Goal: Transaction & Acquisition: Purchase product/service

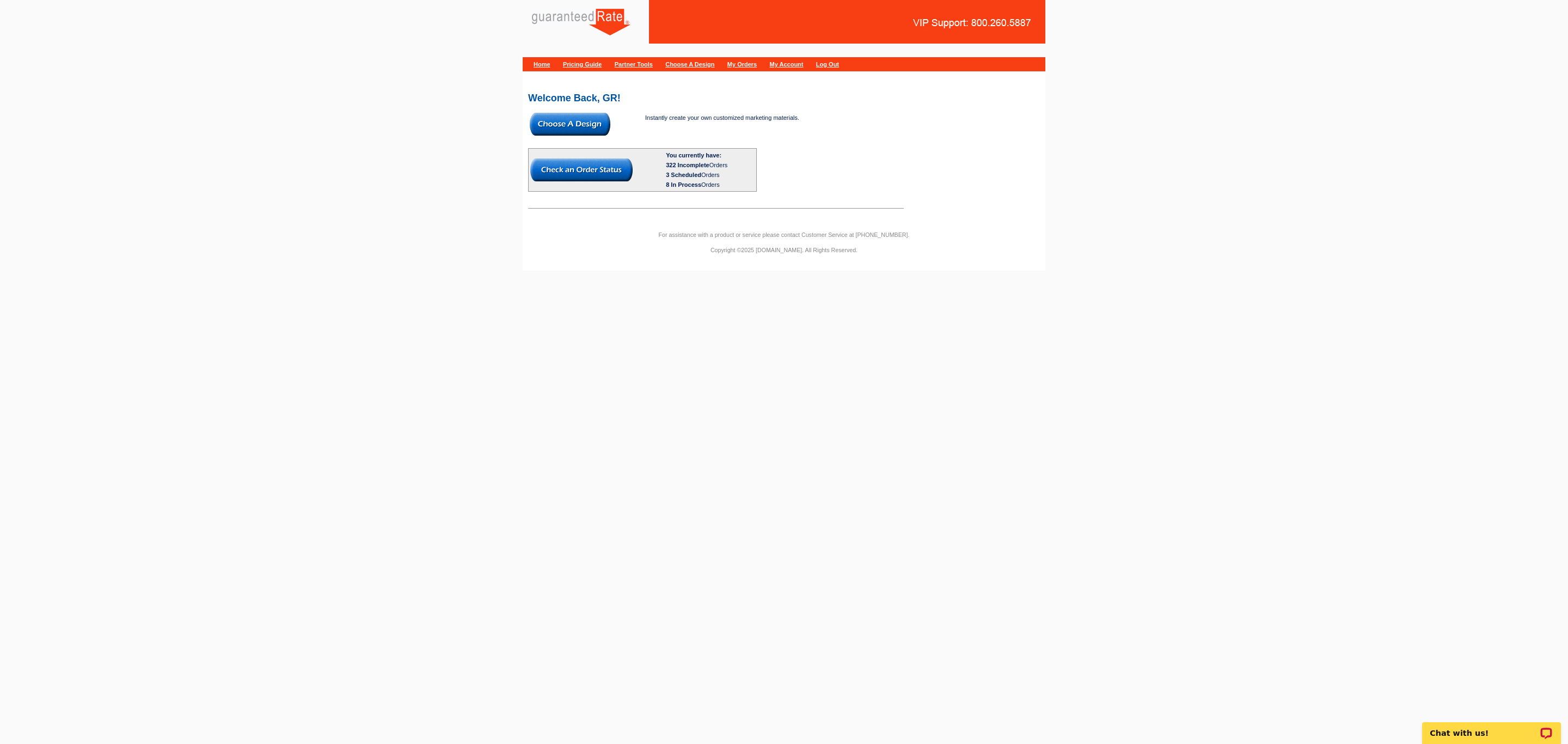
click at [565, 119] on img at bounding box center [570, 124] width 80 height 23
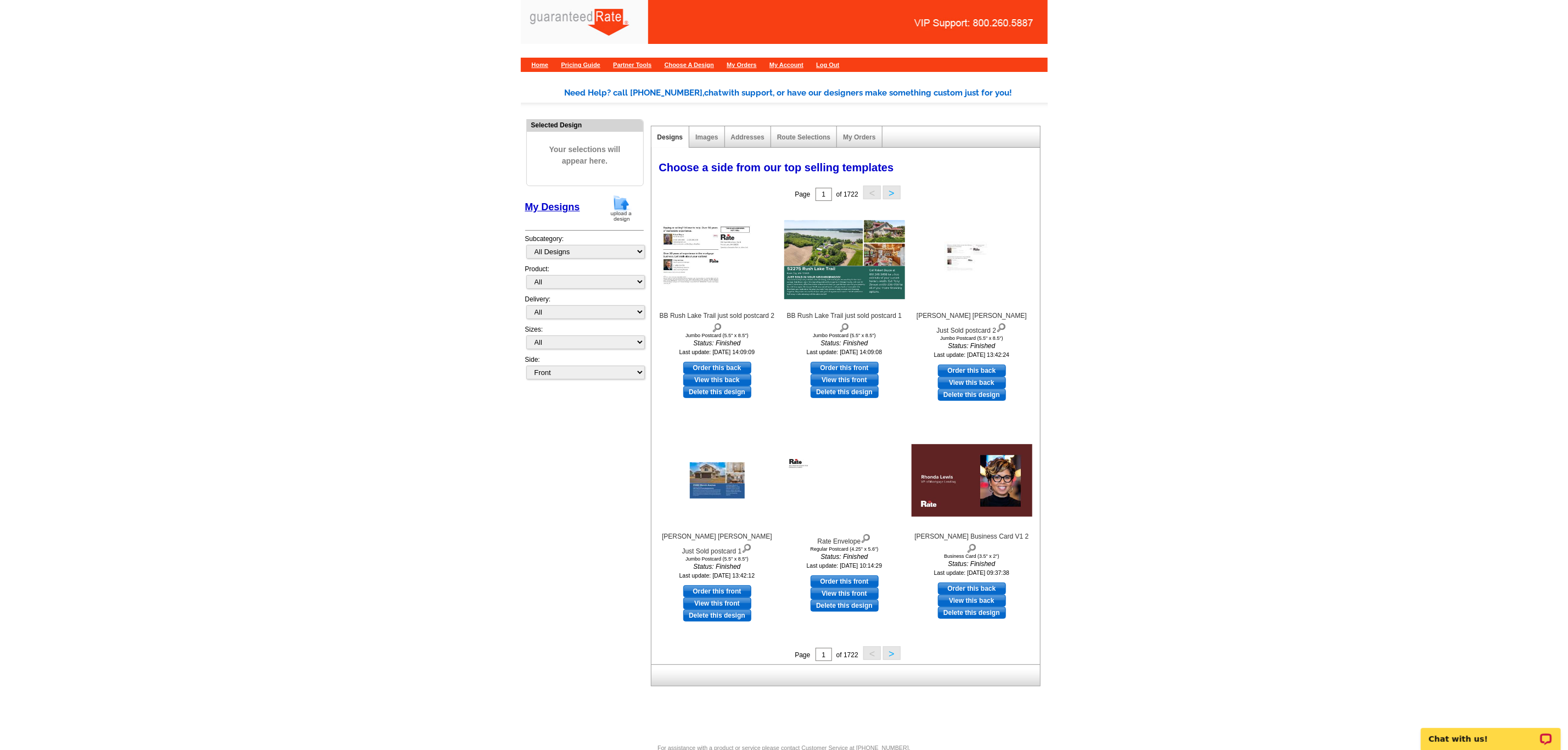
click at [608, 211] on img at bounding box center [621, 209] width 29 height 28
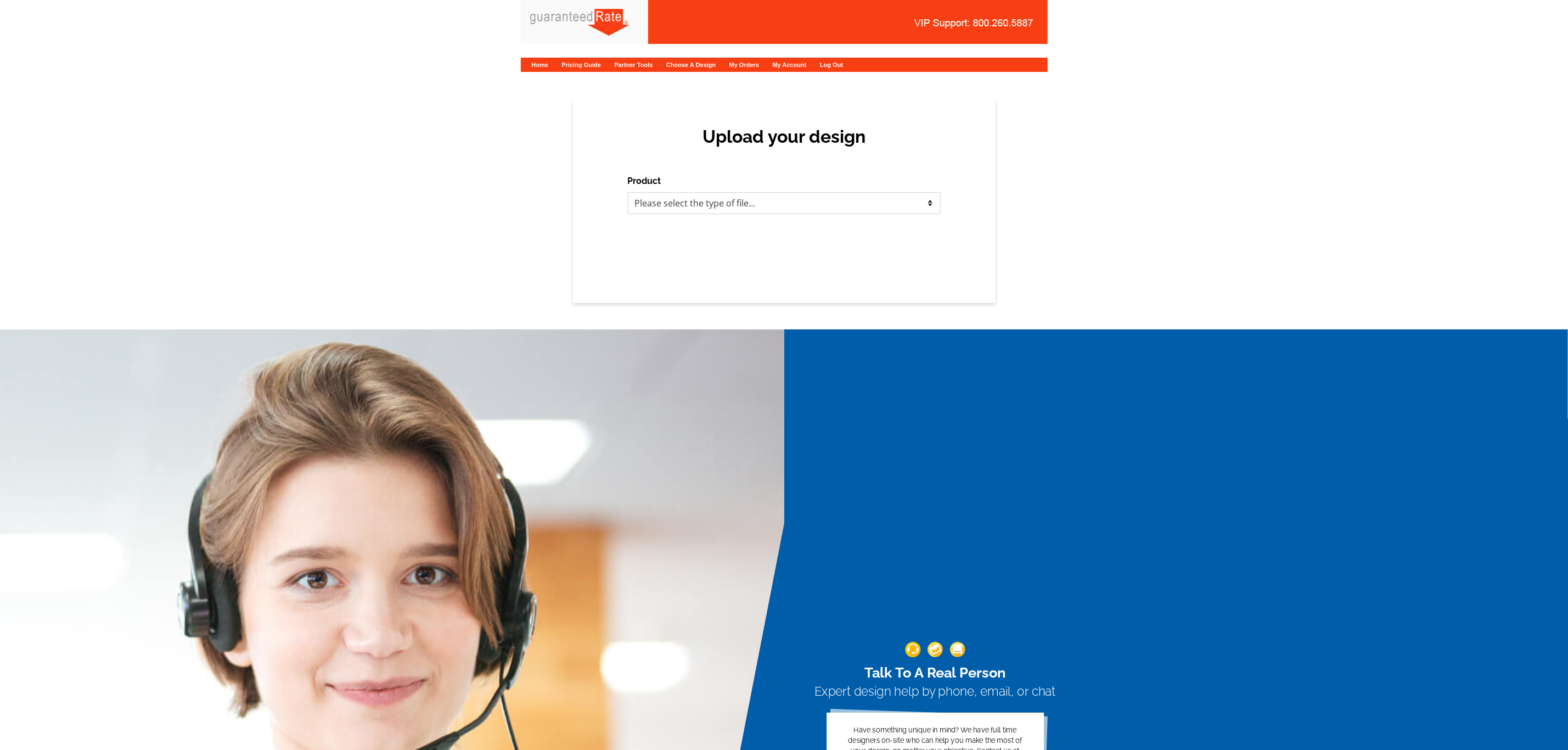
drag, startPoint x: 735, startPoint y: 201, endPoint x: 725, endPoint y: 212, distance: 14.9
click at [735, 201] on select "Please select the type of file... Postcards Calendars Business Cards Letters an…" at bounding box center [784, 203] width 313 height 22
select select "3"
click at [628, 192] on select "Please select the type of file... Postcards Calendars Business Cards Letters an…" at bounding box center [784, 203] width 313 height 22
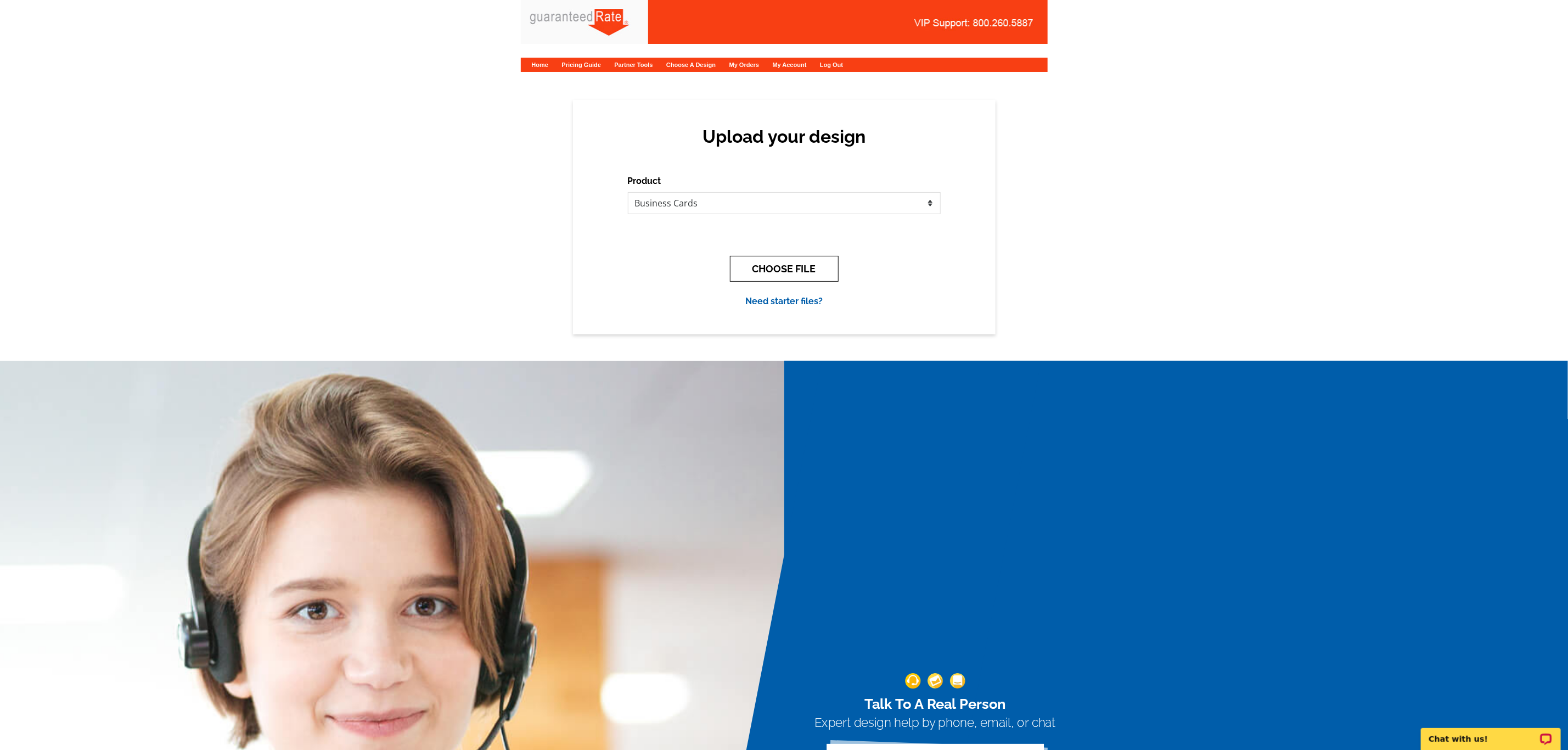
click at [766, 262] on button "CHOOSE FILE" at bounding box center [784, 269] width 109 height 26
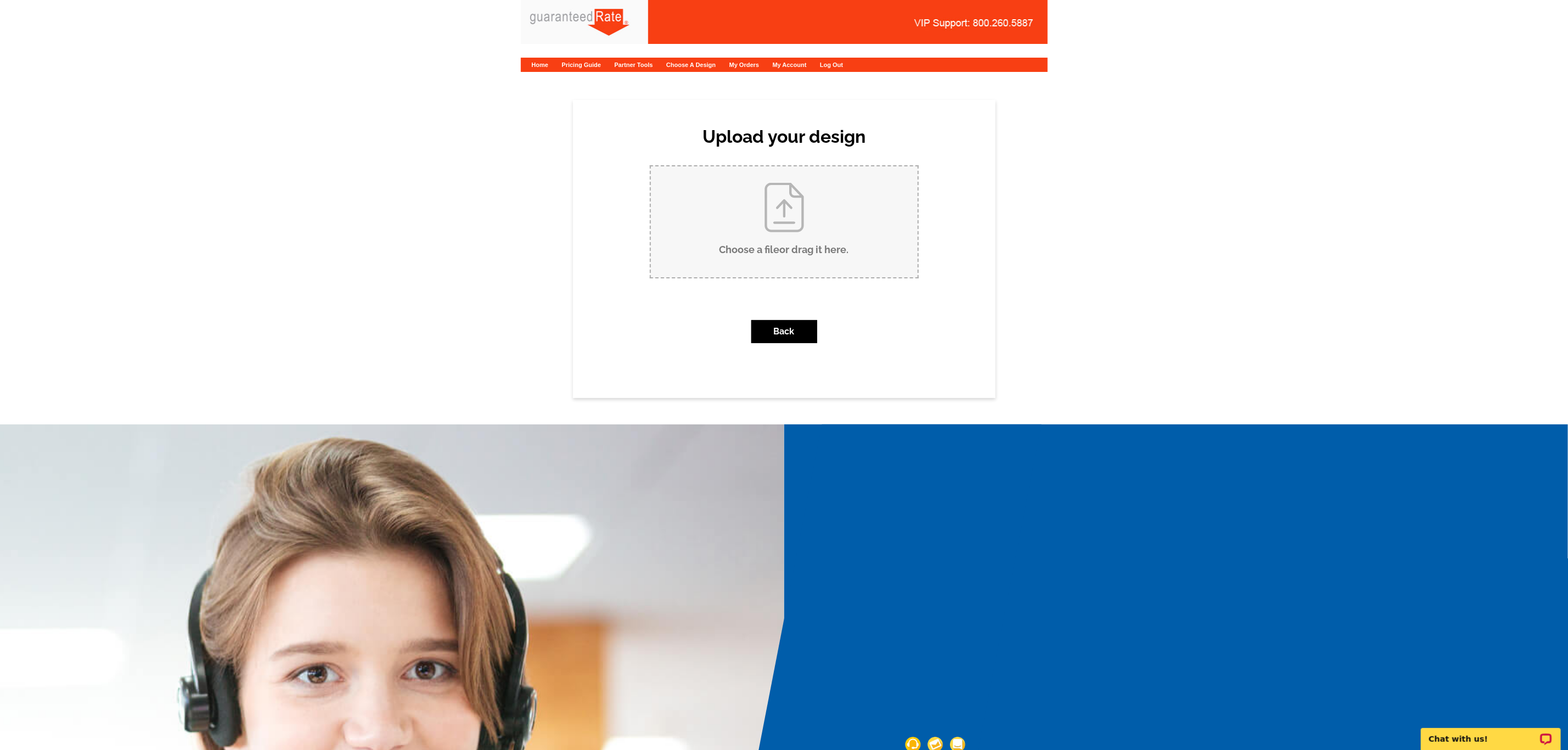
click at [758, 249] on input "Choose a file or drag it here ." at bounding box center [784, 222] width 267 height 111
type input "C:\fakepath\Carlo Cataldo Business Card V1.pdf"
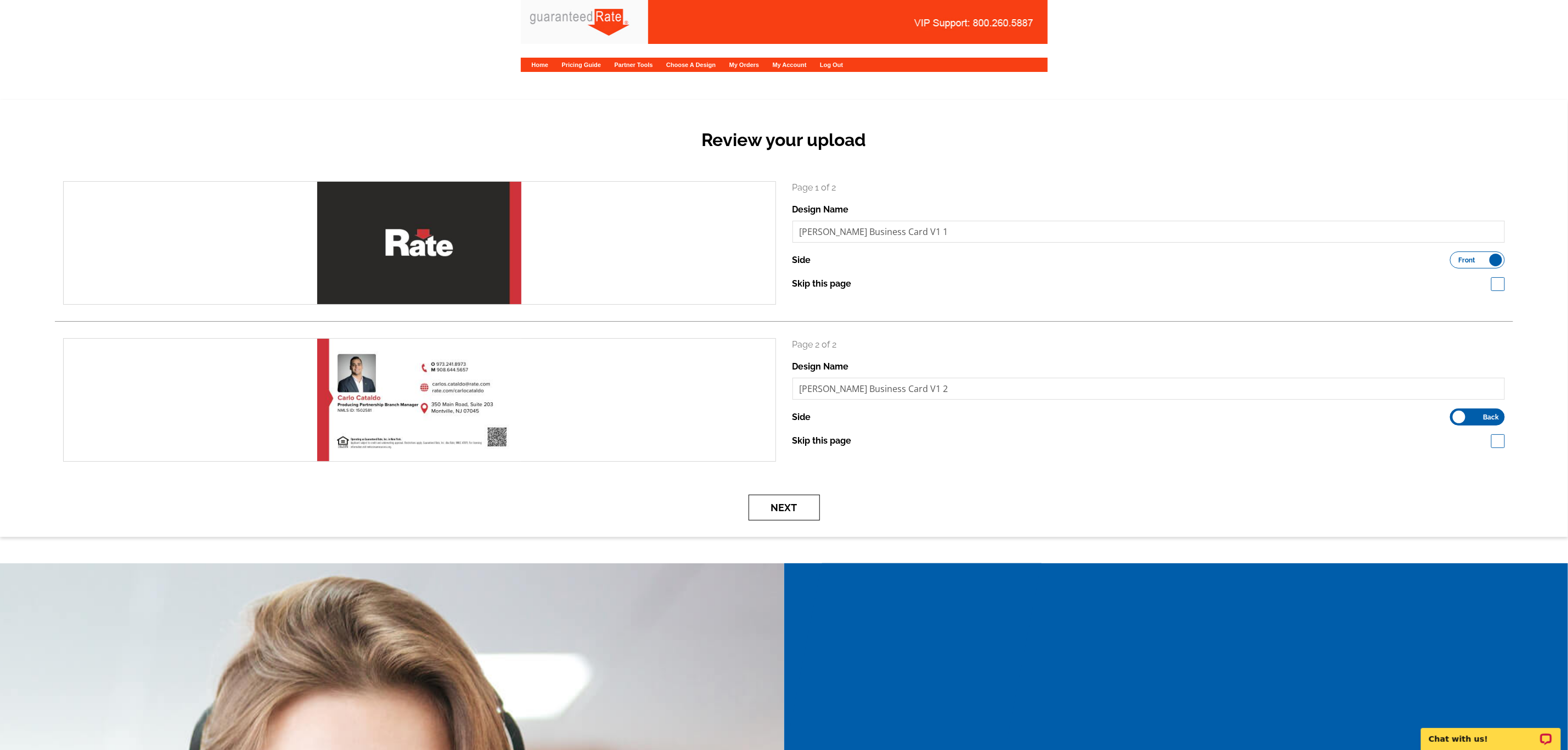
click at [811, 509] on button "Next" at bounding box center [784, 508] width 71 height 26
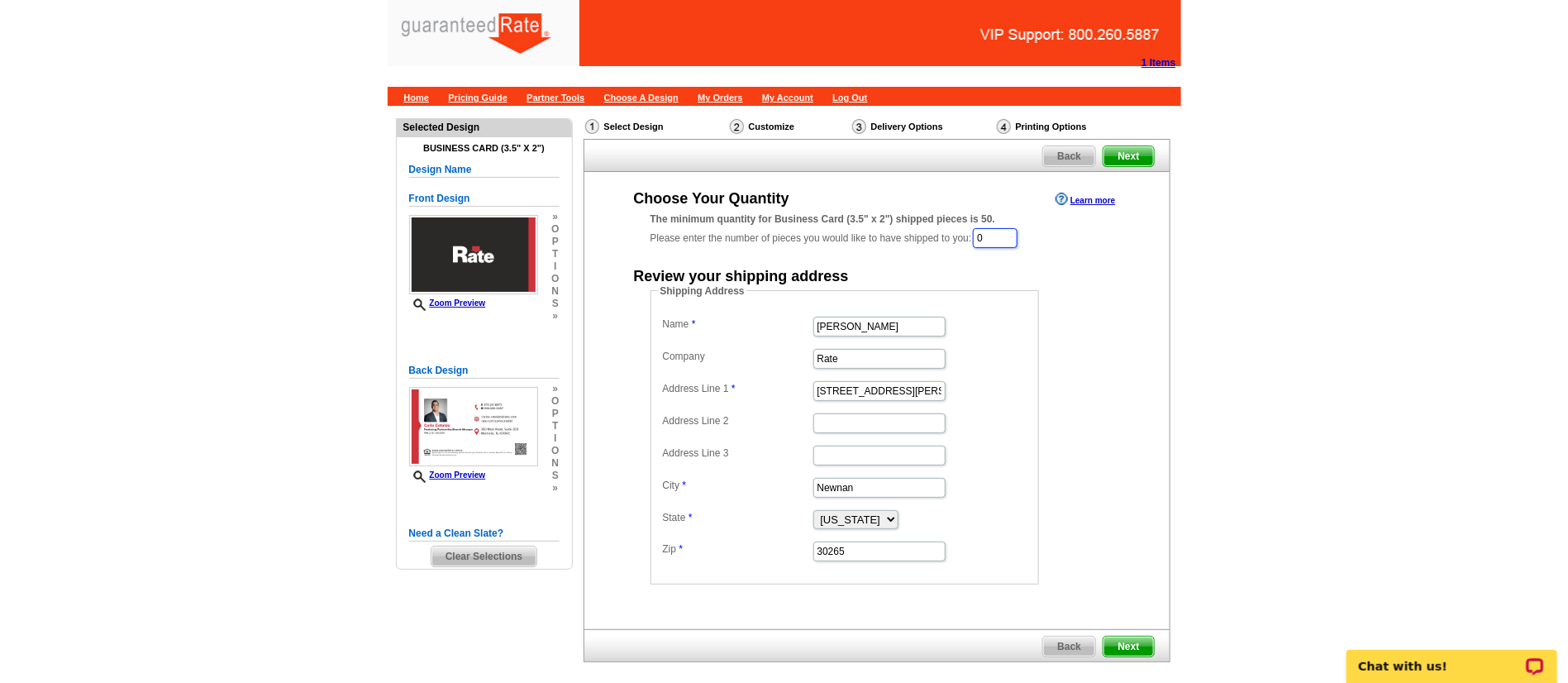
click at [1003, 237] on input "0" at bounding box center [995, 238] width 44 height 19
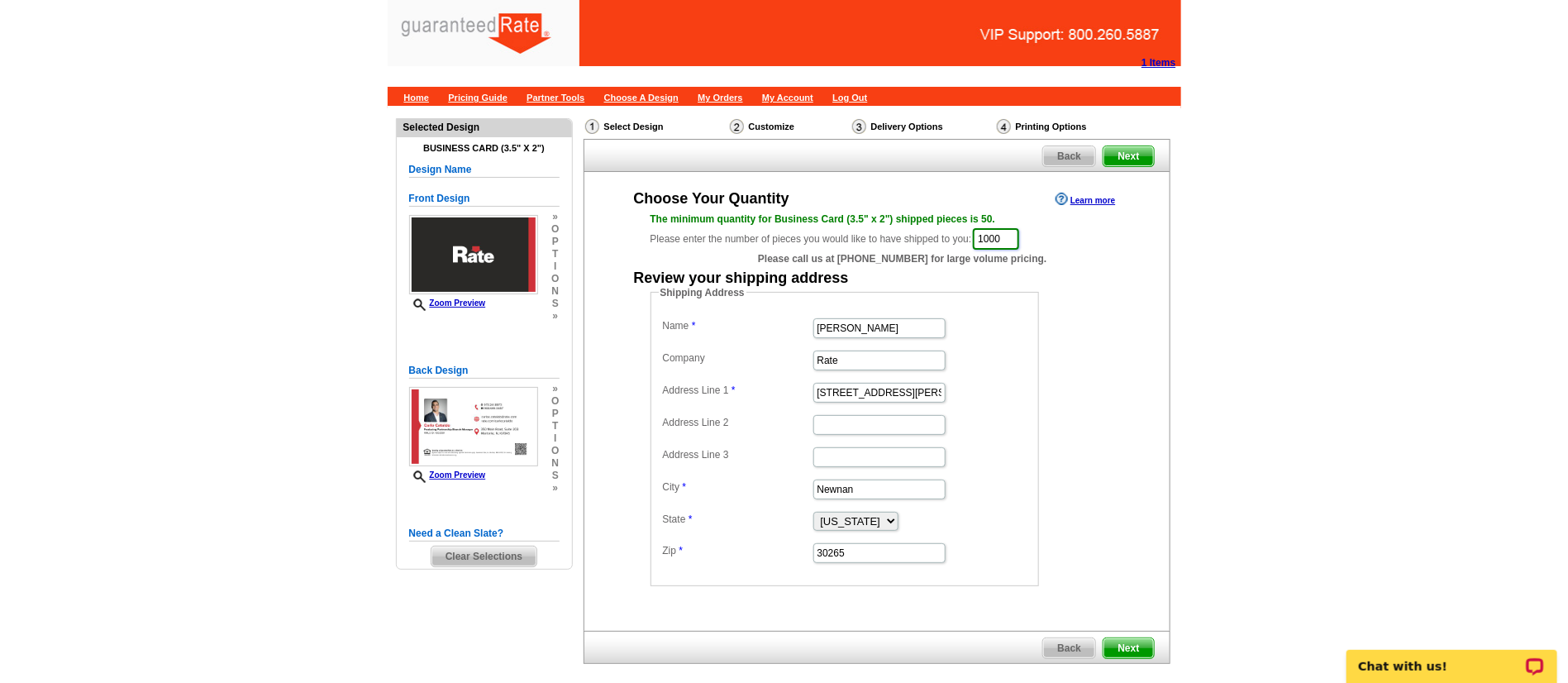
type input "1000"
drag, startPoint x: 898, startPoint y: 327, endPoint x: 638, endPoint y: 299, distance: 261.5
click at [638, 299] on div "Shipping Address Name Marisa Jarkezian Company Rate Address Line 1 34 Blake Rid…" at bounding box center [877, 436] width 519 height 301
click at [912, 325] on input "Carlo" at bounding box center [879, 327] width 132 height 19
type input "[PERSON_NAME]"
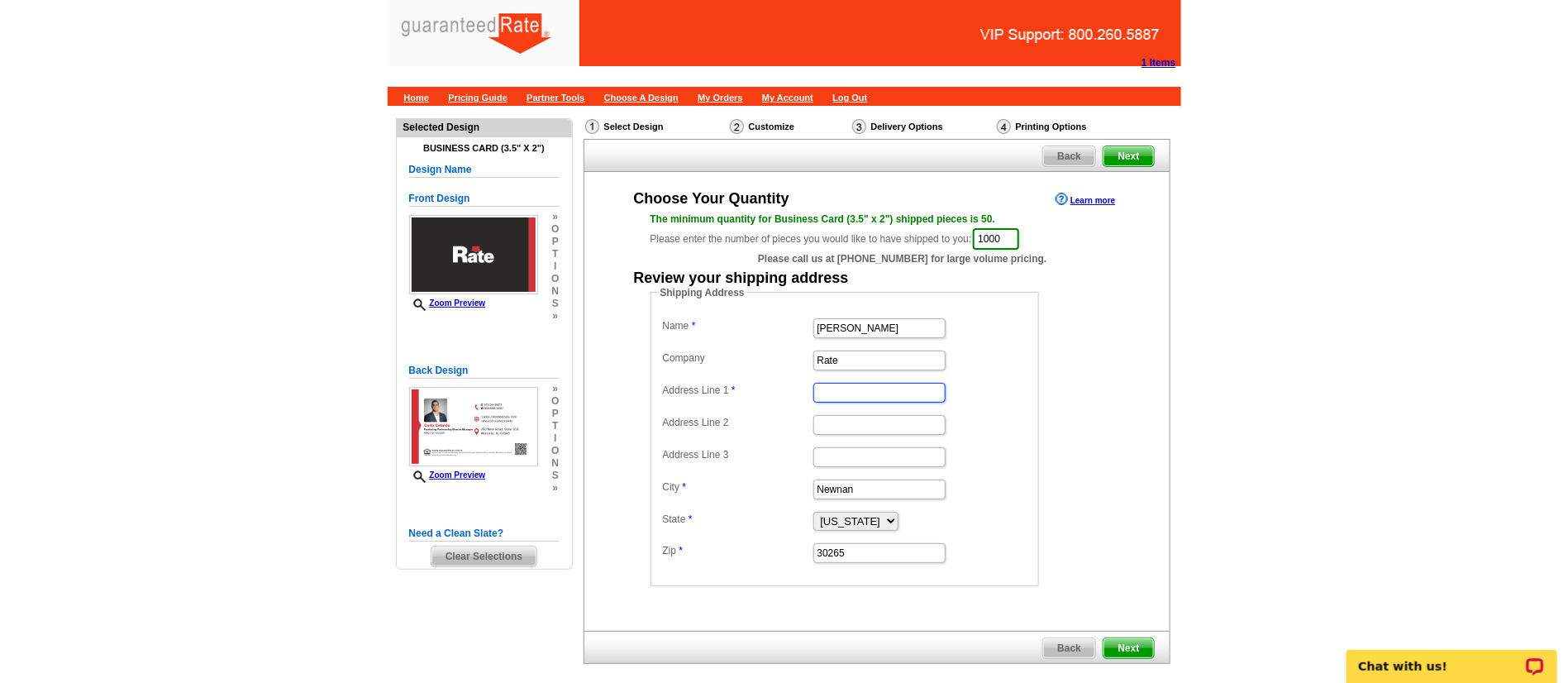
click at [837, 387] on input "Address Line 1" at bounding box center [879, 392] width 132 height 19
paste input "383 Elm ST"
type input "[STREET_ADDRESS]"
click at [869, 457] on input "Address Line 3" at bounding box center [879, 457] width 132 height 19
click at [855, 488] on input "Newnan" at bounding box center [879, 489] width 132 height 19
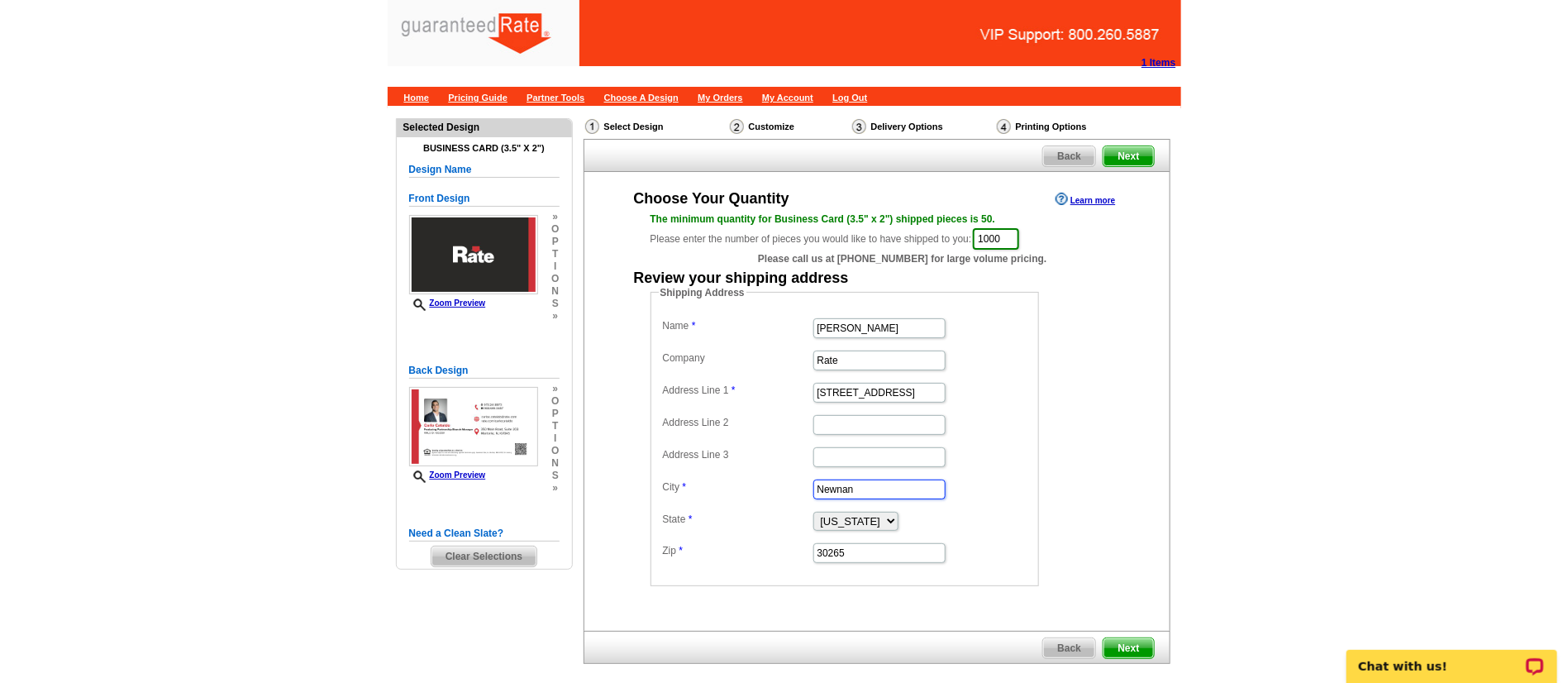
click at [855, 488] on input "Newnan" at bounding box center [879, 489] width 132 height 19
paste input "Stirling"
type input "Stirling"
click at [845, 531] on dd "Alabama Alaska Arizona Arkansas California Colorado Connecticut District of Col…" at bounding box center [845, 519] width 371 height 25
click at [845, 523] on select "Alabama Alaska Arizona Arkansas California Colorado Connecticut District of Col…" at bounding box center [856, 521] width 85 height 19
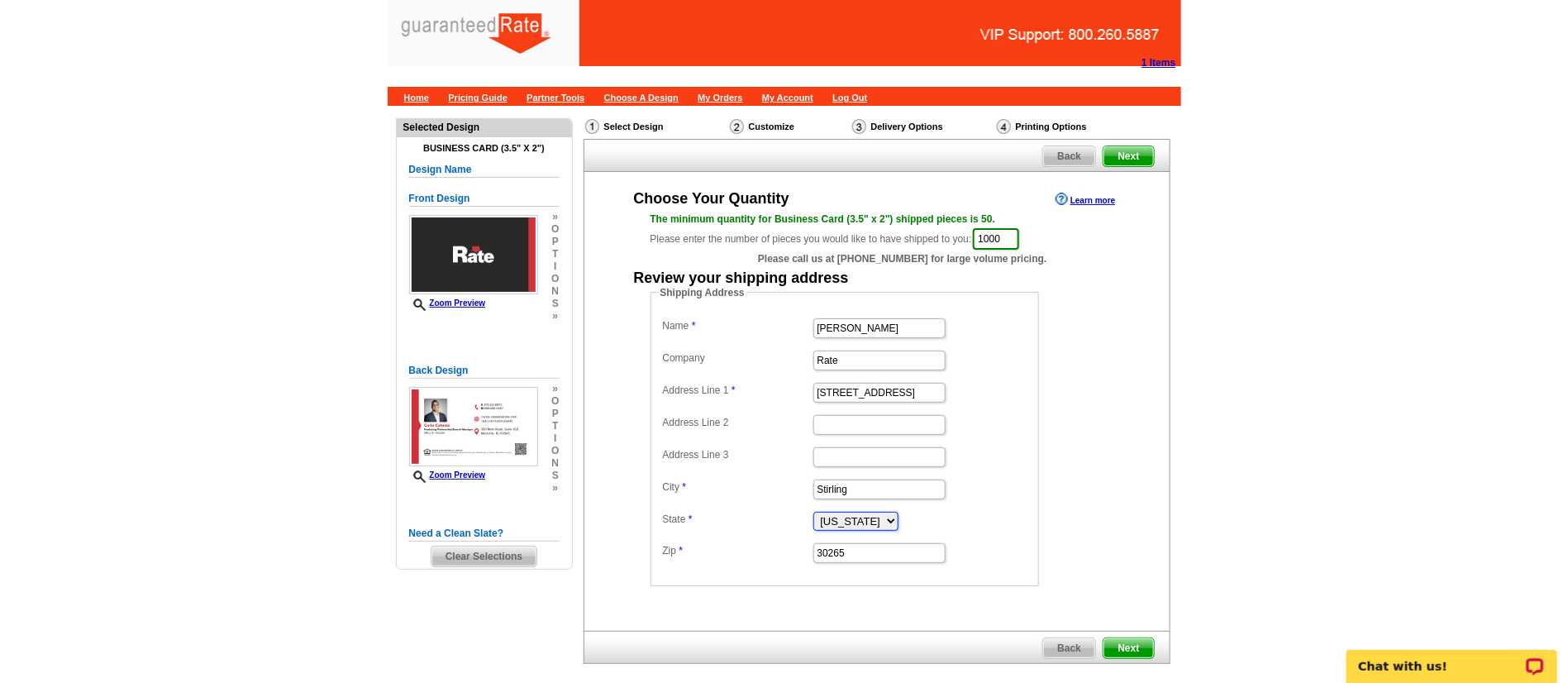
select select "NJ"
click at [813, 512] on select "Alabama Alaska Arizona Arkansas California Colorado Connecticut District of Col…" at bounding box center [856, 521] width 85 height 19
drag, startPoint x: 857, startPoint y: 549, endPoint x: 675, endPoint y: 559, distance: 182.3
click at [675, 559] on dd "30265" at bounding box center [845, 552] width 371 height 26
paste input "07980"
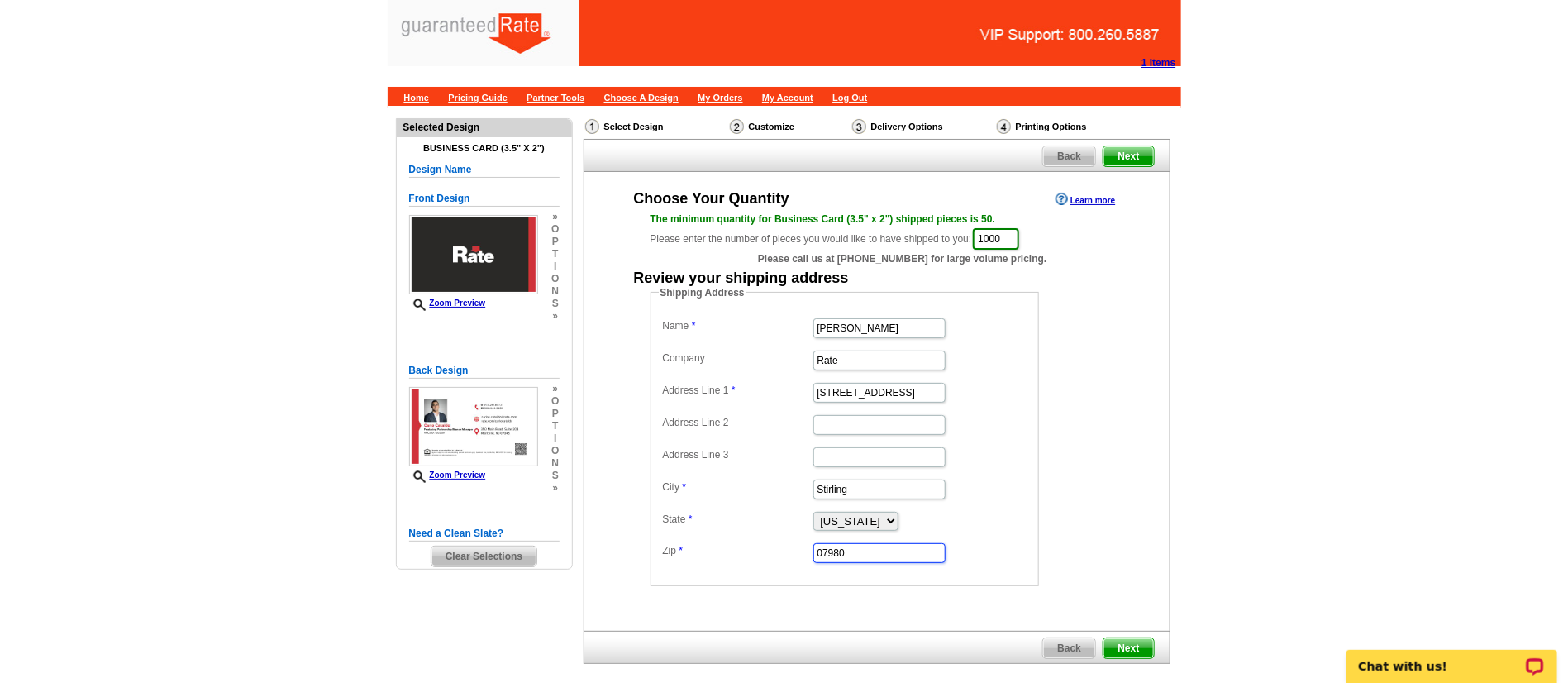
type input "07980"
click at [1072, 486] on dd "Shipping Address Name Carlo Cataldo Company Rate Address Line 1 383 Elm St Addr…" at bounding box center [870, 436] width 440 height 301
click at [1130, 640] on span "Next" at bounding box center [1128, 648] width 50 height 19
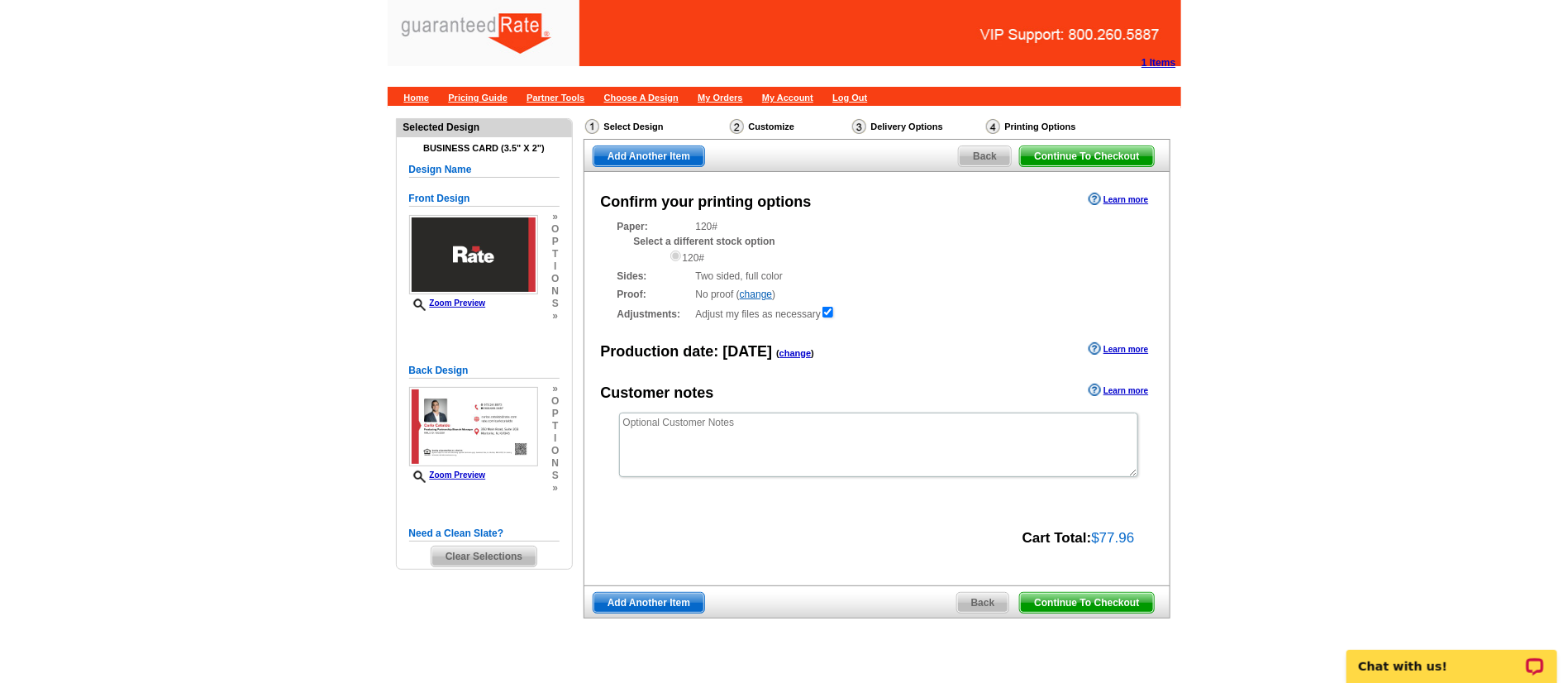
click at [1083, 604] on span "Continue To Checkout" at bounding box center [1087, 602] width 133 height 19
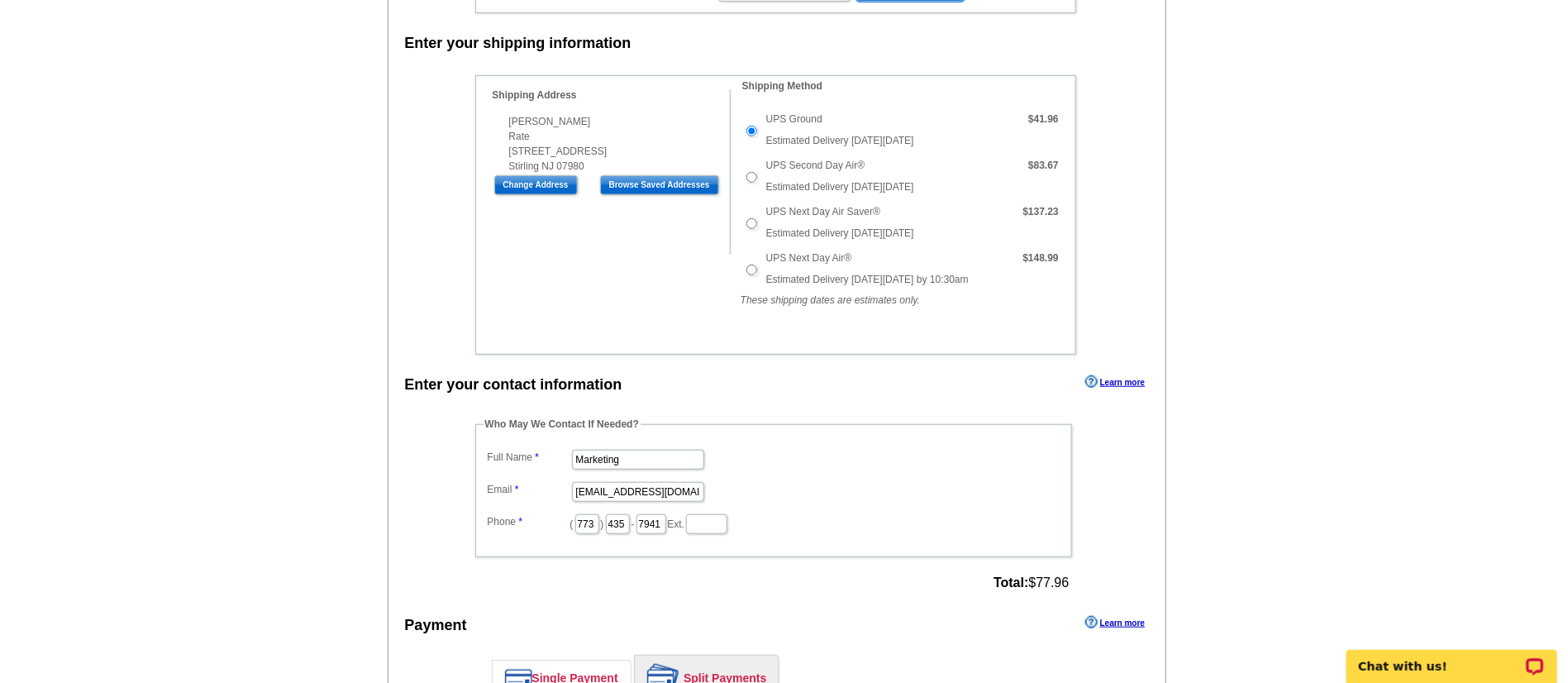
scroll to position [489, 0]
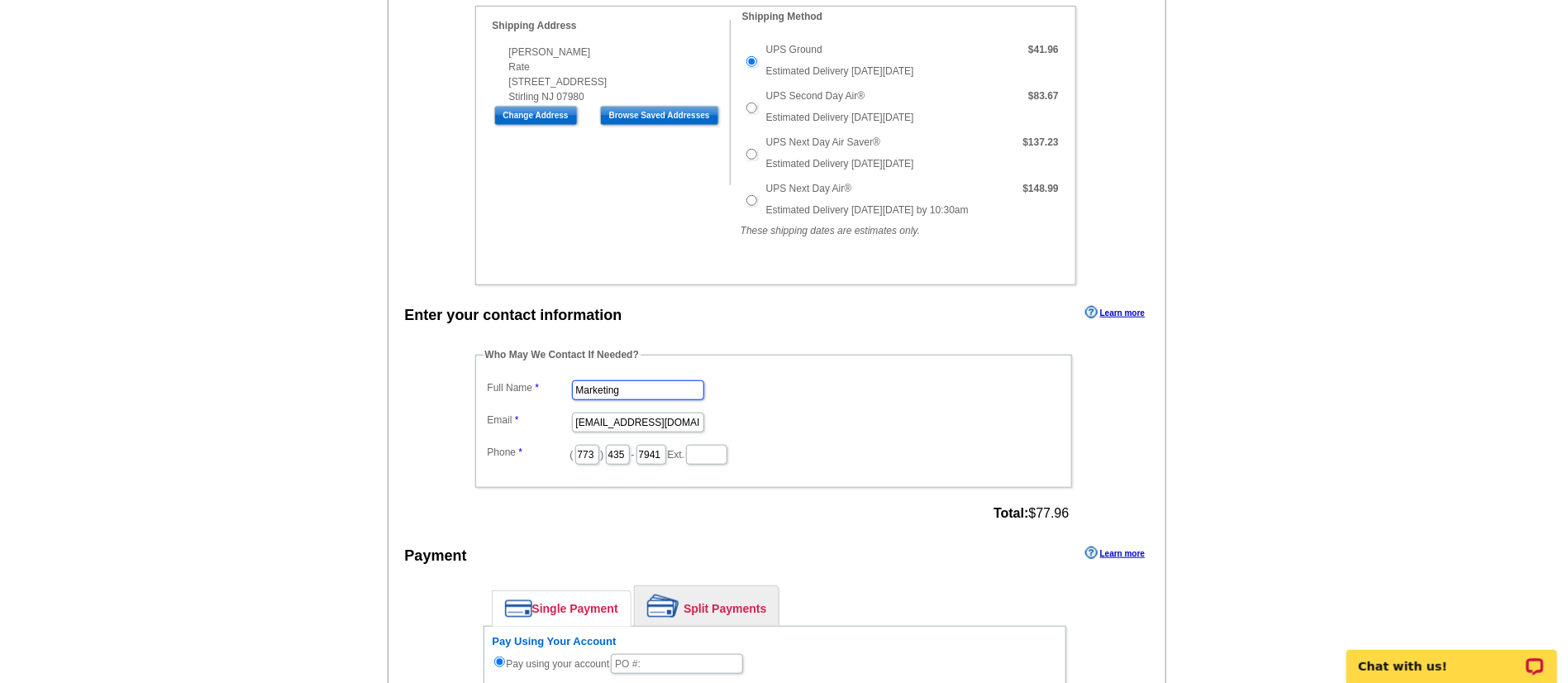
drag, startPoint x: 625, startPoint y: 384, endPoint x: 509, endPoint y: 367, distance: 117.2
click at [509, 367] on fieldset "Who May We Contact If Needed? Full Name Marketing Email [EMAIL_ADDRESS][DOMAIN_…" at bounding box center [773, 418] width 597 height 140
click at [637, 387] on input "[PERSON_NAME]" at bounding box center [638, 389] width 132 height 19
type input "[PERSON_NAME]"
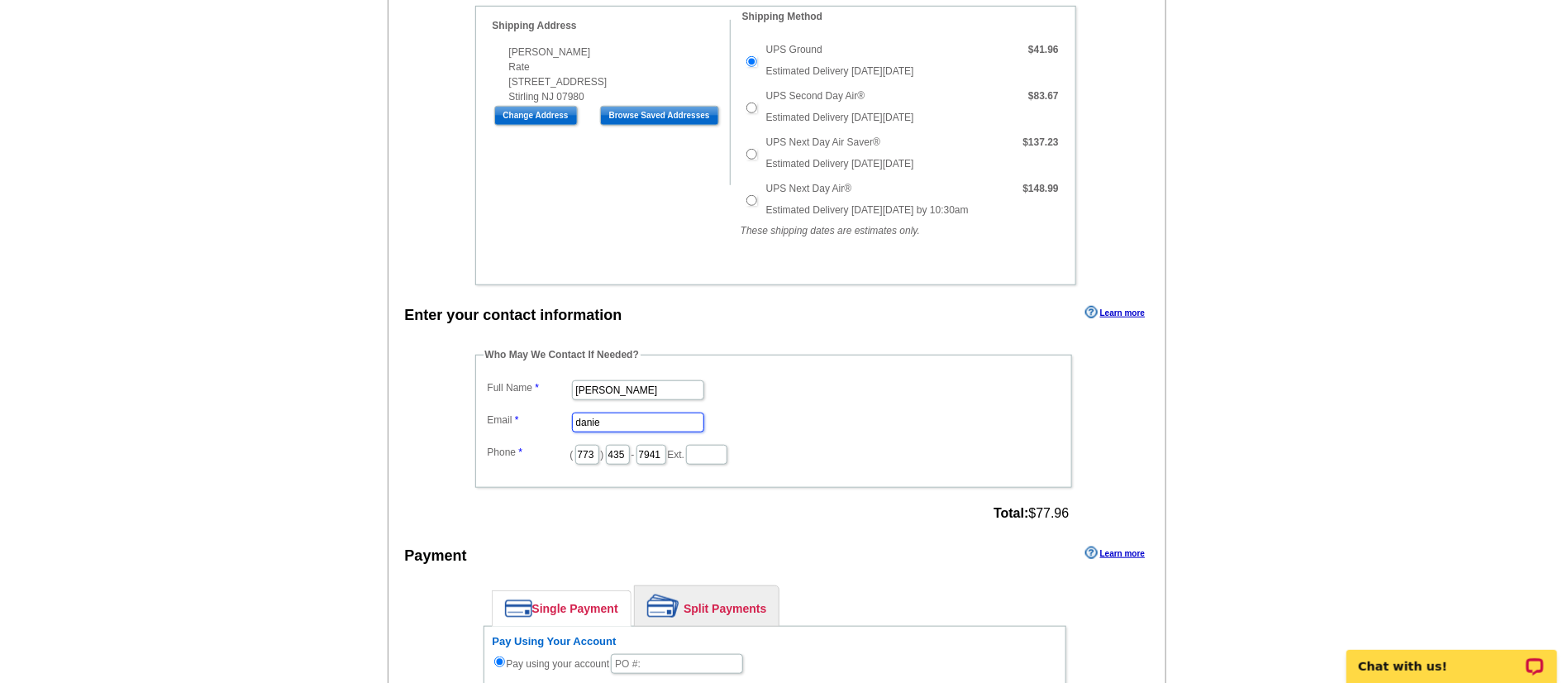
type input "[PERSON_NAME][EMAIL_ADDRESS][PERSON_NAME][DOMAIN_NAME]"
drag, startPoint x: 603, startPoint y: 453, endPoint x: 381, endPoint y: 410, distance: 226.1
click at [381, 410] on main "Add Another Item Checkout Order Name: My Order 2025-08-26 Save Order Review you…" at bounding box center [784, 494] width 1568 height 1754
type input "312"
type input "509"
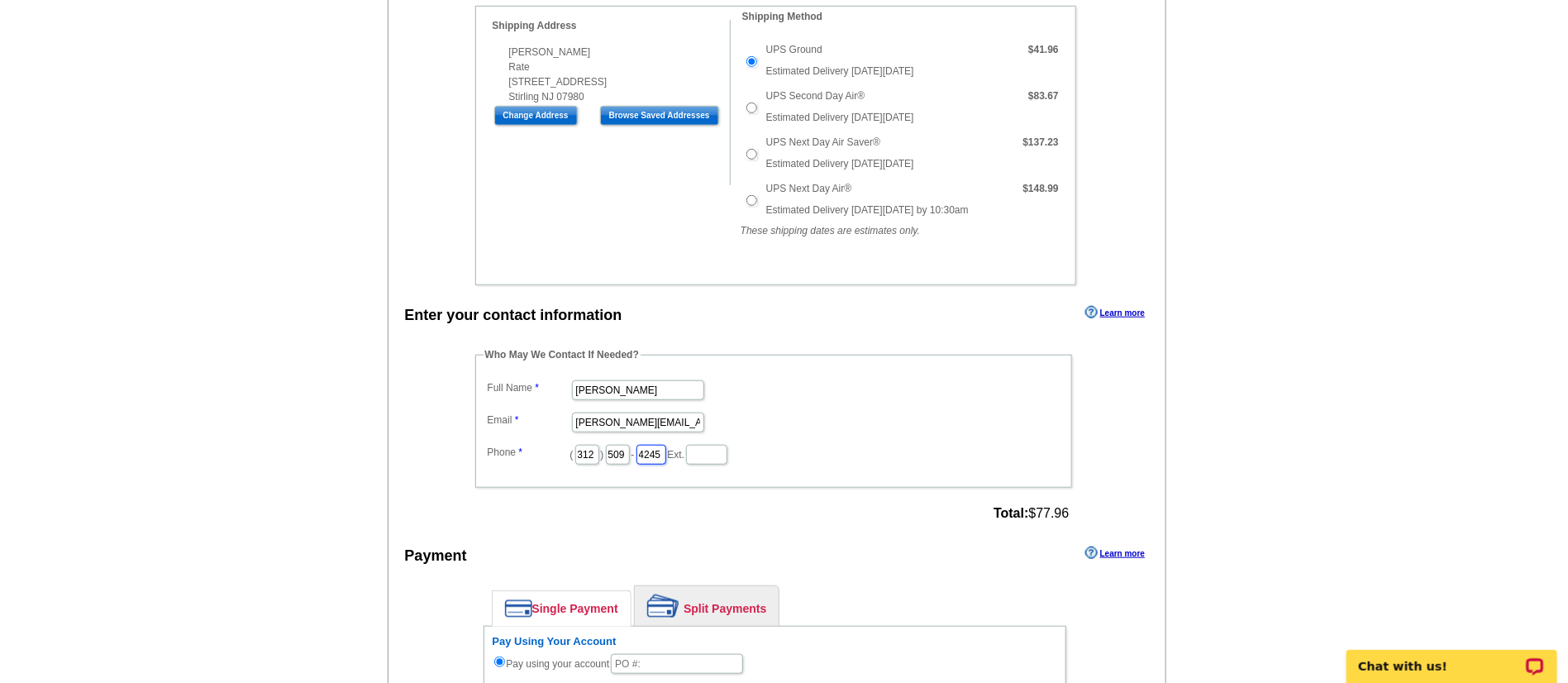
type input "4245"
click at [693, 421] on input "[PERSON_NAME][EMAIL_ADDRESS][PERSON_NAME][DOMAIN_NAME]" at bounding box center [638, 421] width 132 height 19
type input "[PERSON_NAME][EMAIL_ADDRESS][PERSON_NAME][DOMAIN_NAME]"
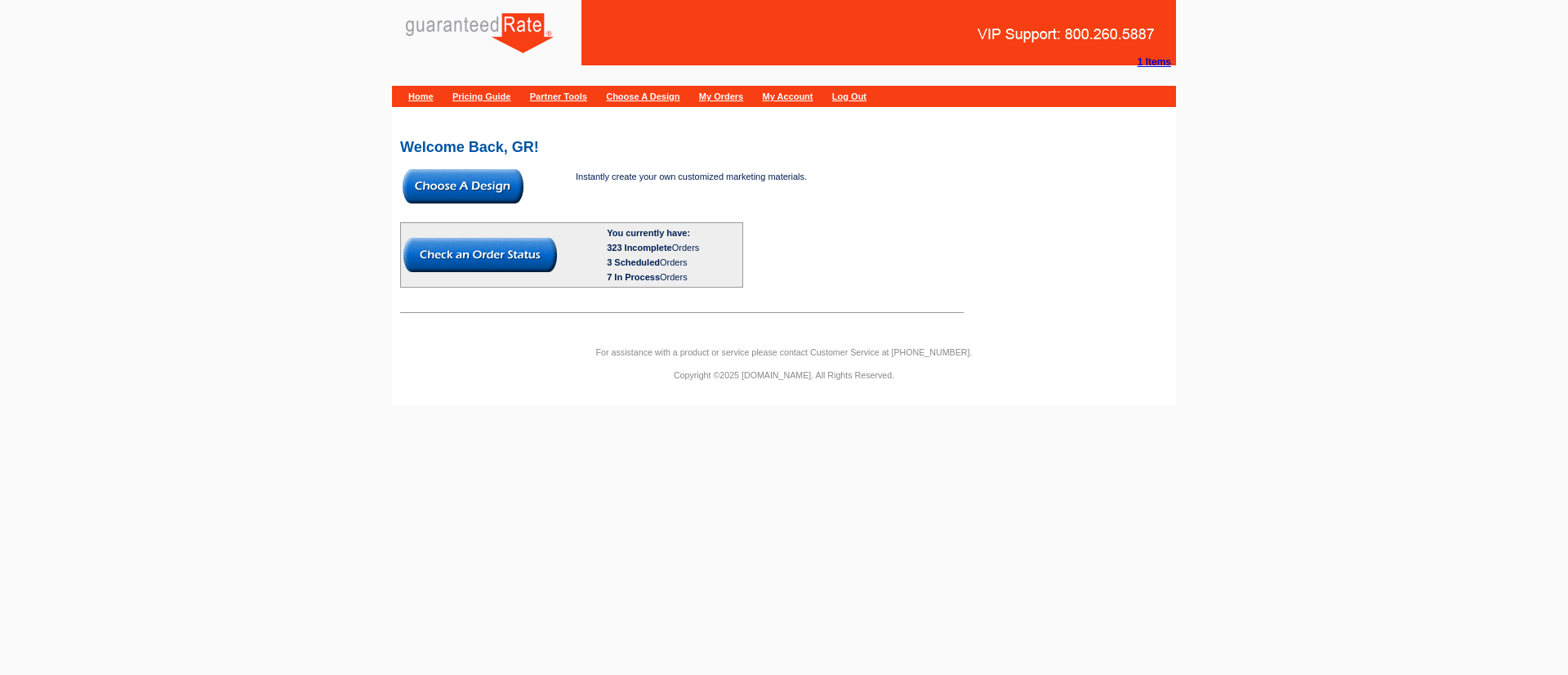
click at [460, 189] on img at bounding box center [463, 186] width 121 height 35
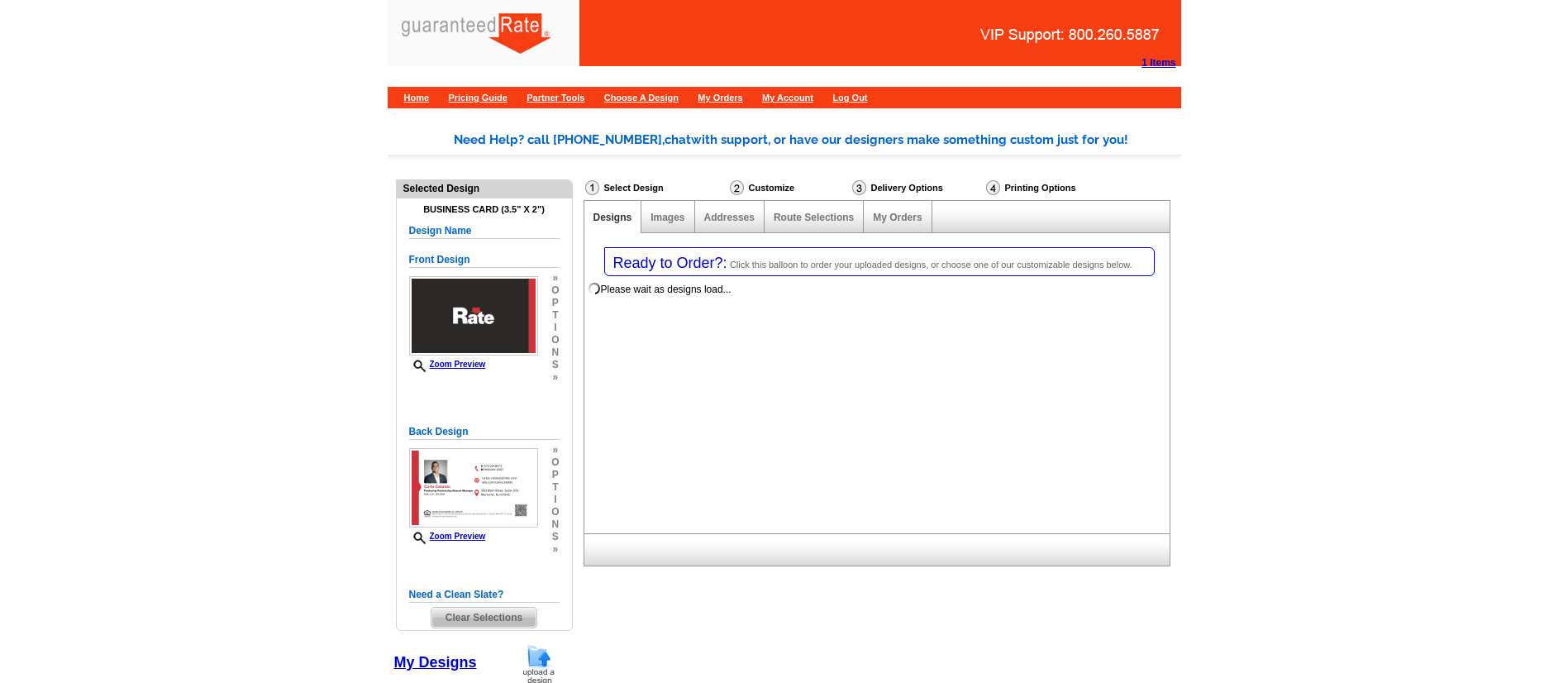
select select "3"
select select "5"
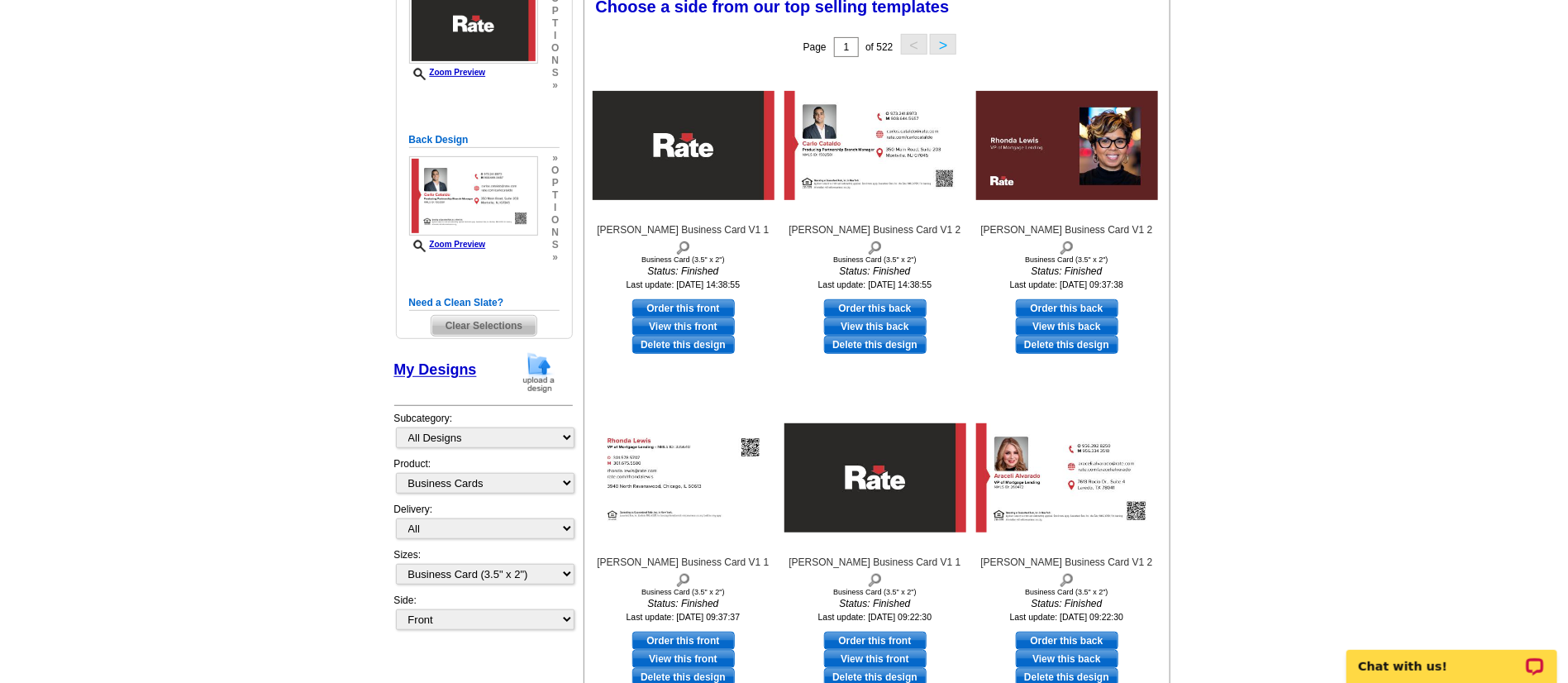
scroll to position [372, 0]
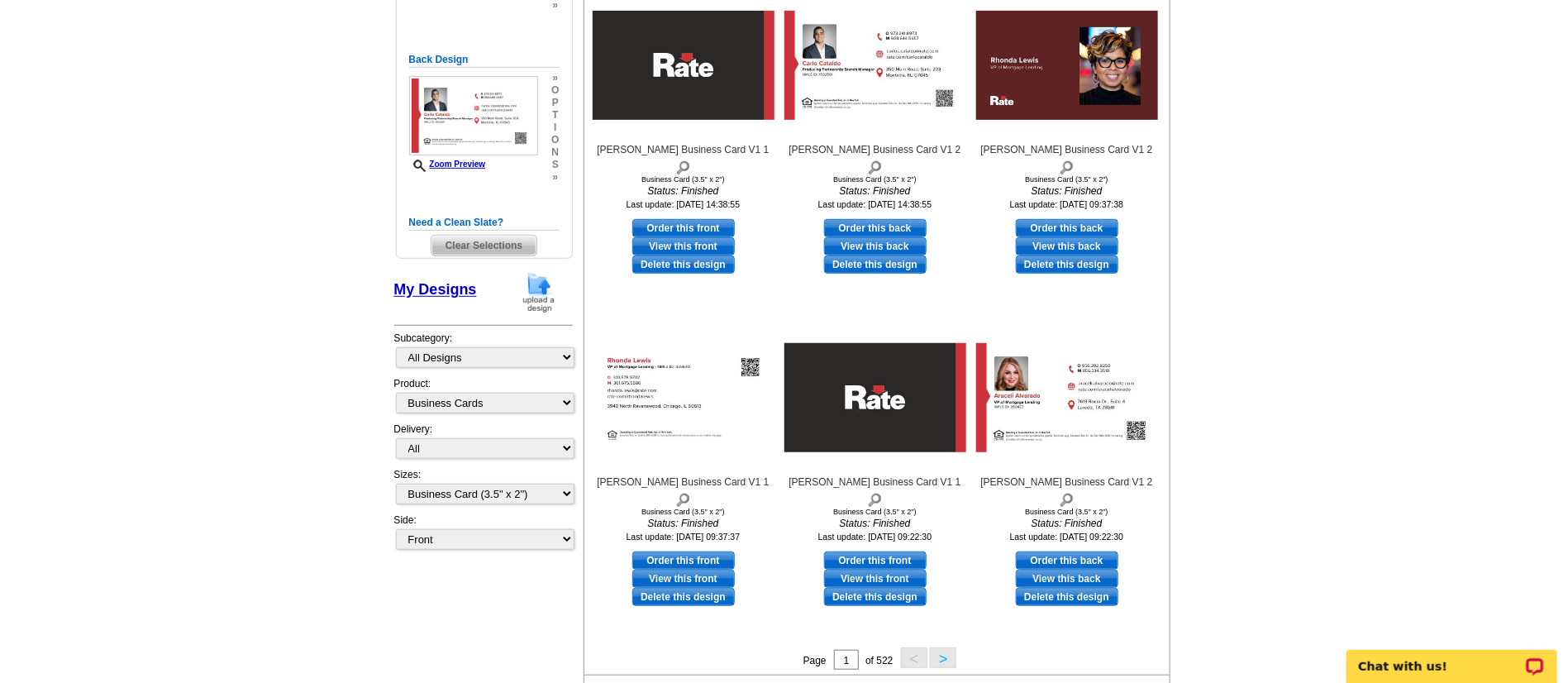
click at [541, 307] on img at bounding box center [539, 292] width 43 height 43
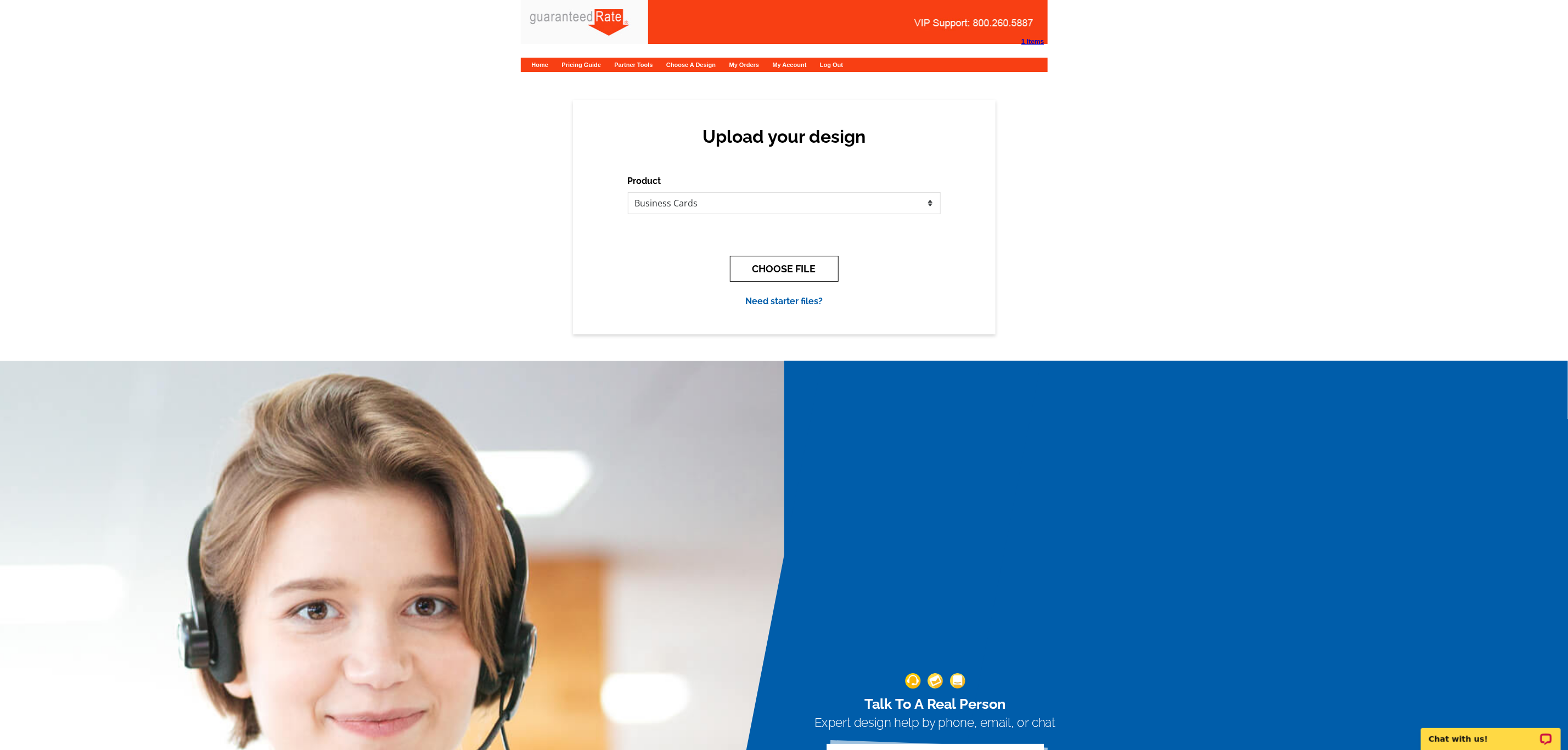
click at [750, 267] on button "CHOOSE FILE" at bounding box center [784, 269] width 109 height 26
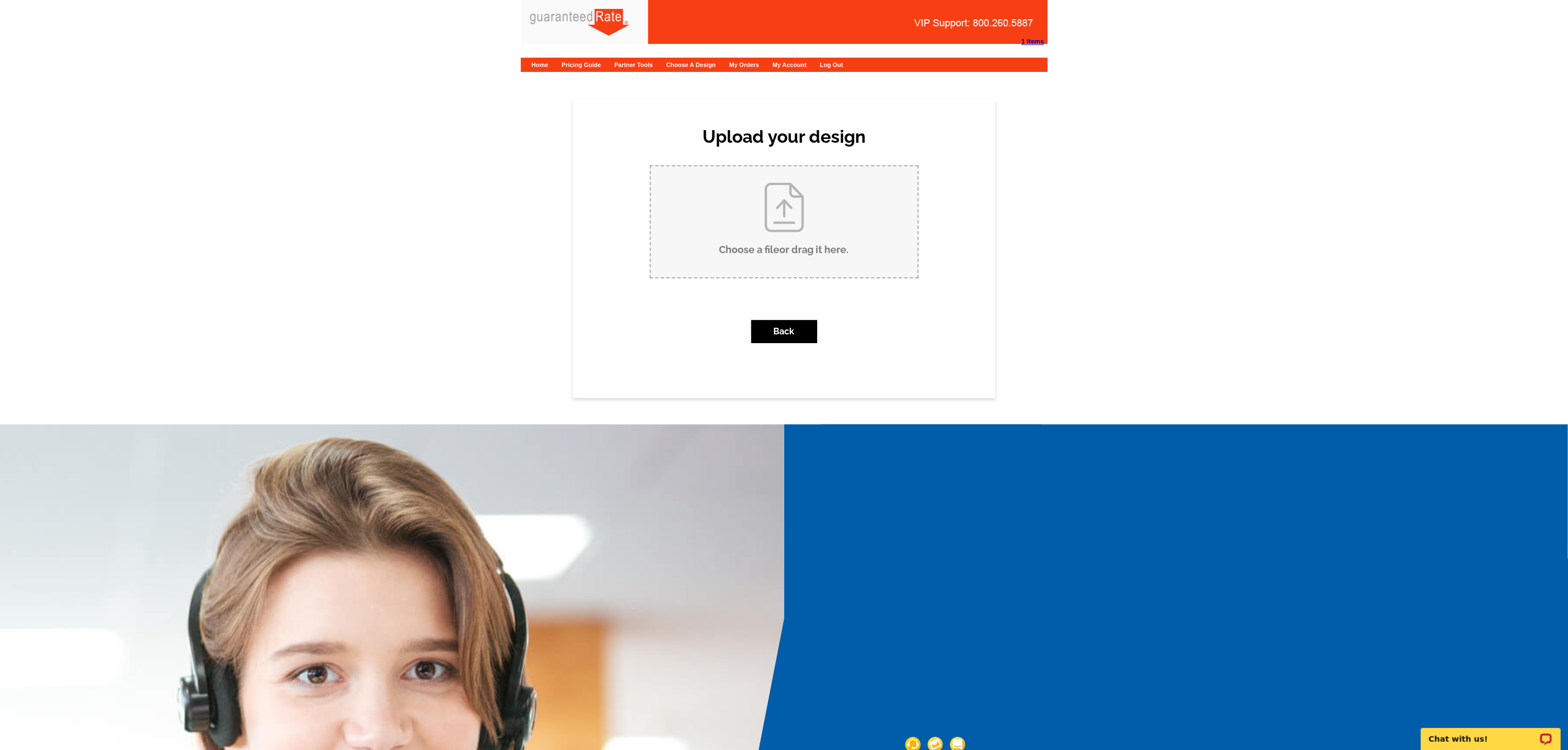
click at [787, 241] on input "Choose a file or drag it here ." at bounding box center [784, 222] width 267 height 111
type input "C:\fakepath\Jose Diaz Business Card V5.pdf"
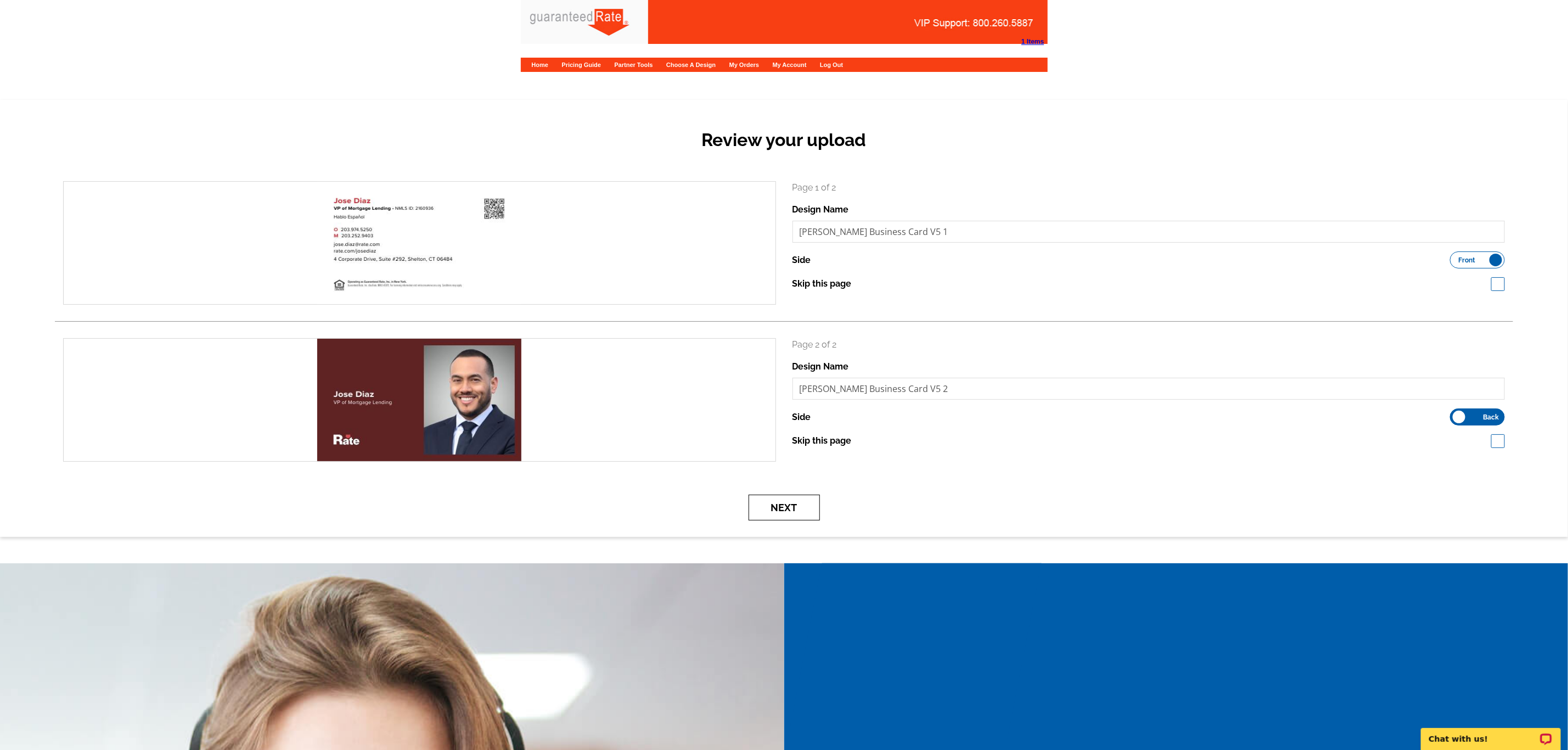
click at [786, 505] on button "Next" at bounding box center [784, 508] width 71 height 26
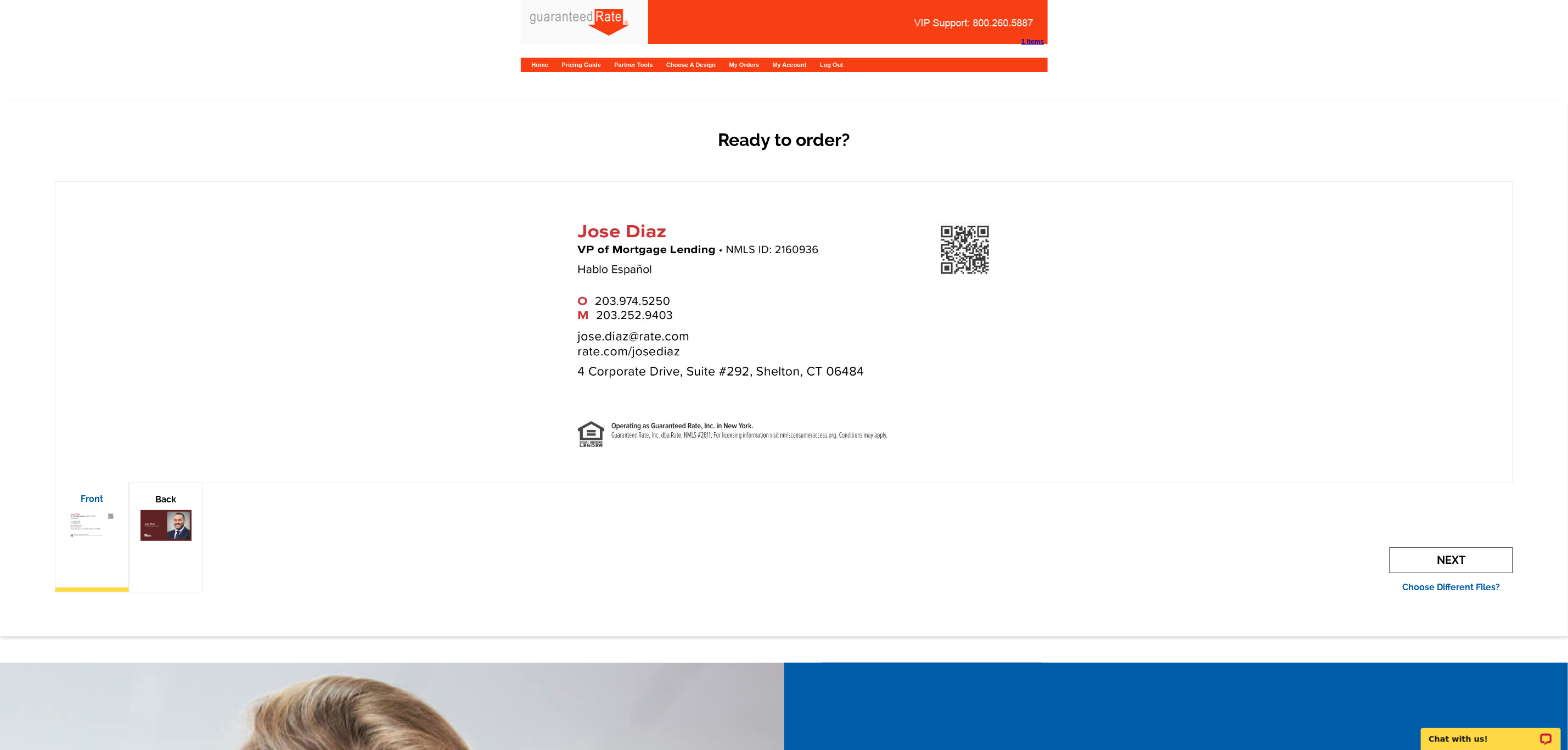
click at [1425, 564] on span "Next" at bounding box center [1451, 560] width 123 height 26
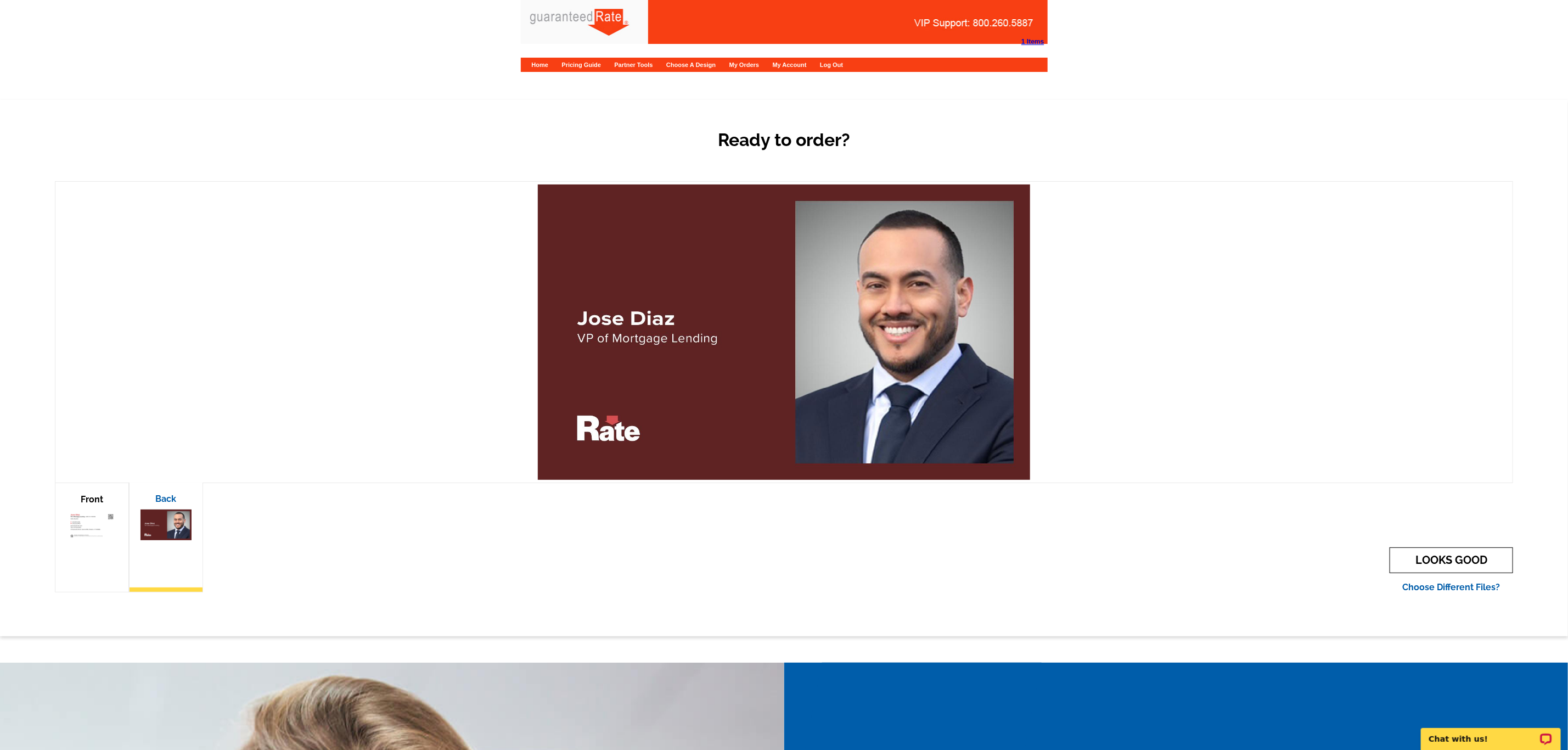
click at [1429, 557] on link "LOOKS GOOD" at bounding box center [1451, 560] width 123 height 26
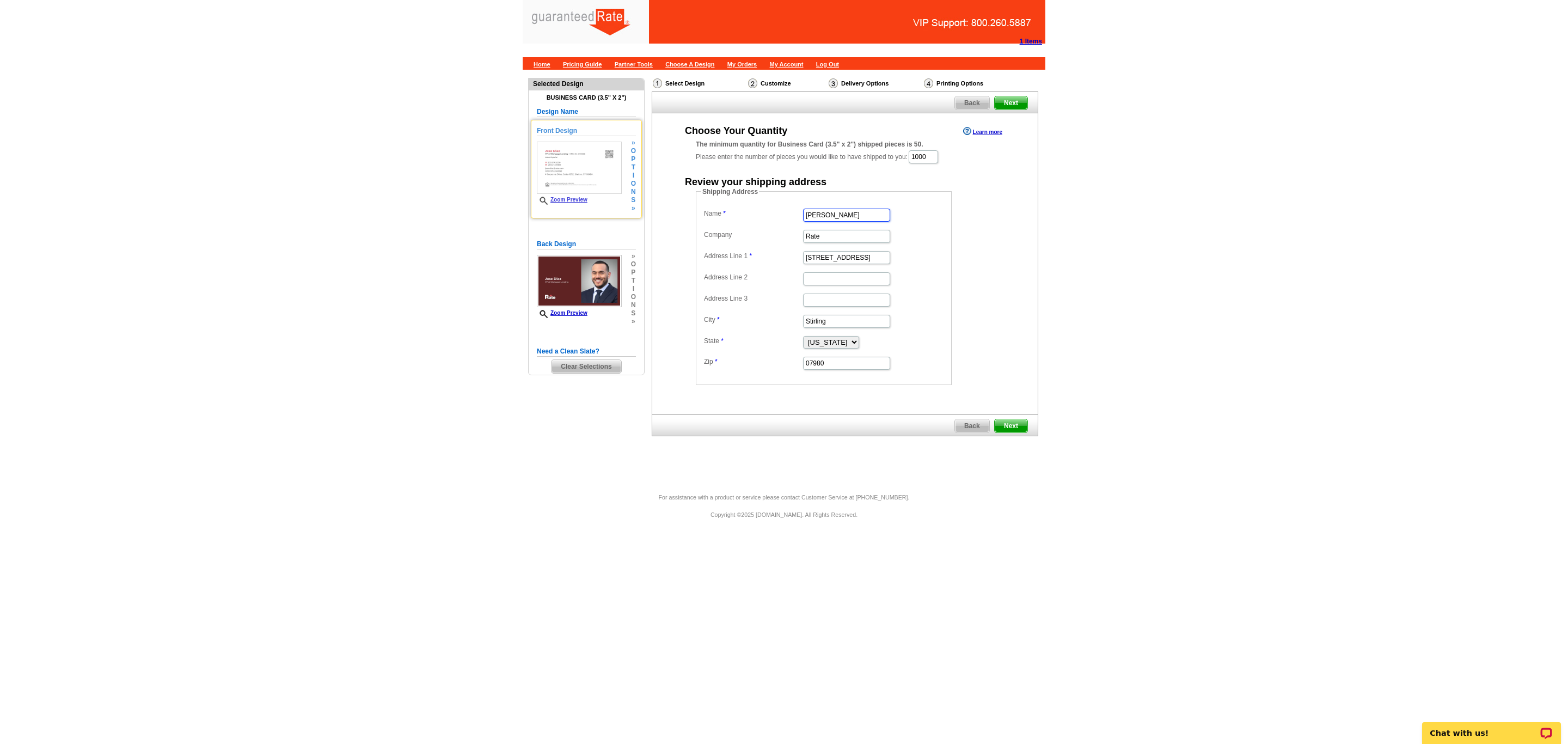
drag, startPoint x: 866, startPoint y: 216, endPoint x: 567, endPoint y: 206, distance: 299.2
click at [572, 206] on div "Need Help? call [PHONE_NUMBER], chat with support, or have our designers make s…" at bounding box center [784, 276] width 523 height 413
type input "[PERSON_NAME]"
paste input "[STREET_ADDRESS]"
type input "[STREET_ADDRESS]"
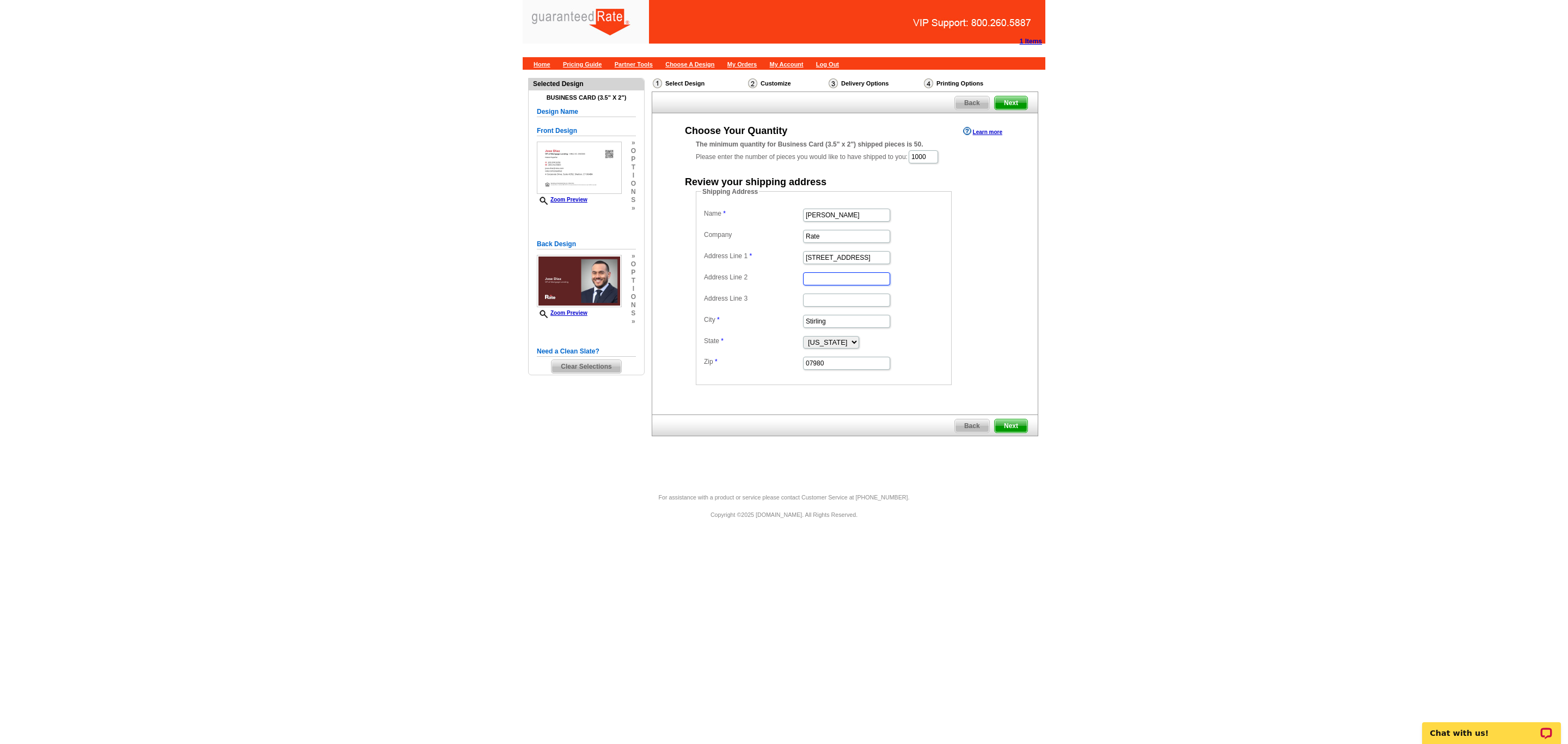
click at [840, 280] on input "Address Line 2" at bounding box center [846, 278] width 87 height 13
paste input "Suite #292"
type input "Suite #292"
drag, startPoint x: 847, startPoint y: 326, endPoint x: 598, endPoint y: 319, distance: 249.1
click at [606, 322] on div "Need Help? call [PHONE_NUMBER], chat with support, or have our designers make s…" at bounding box center [784, 276] width 523 height 413
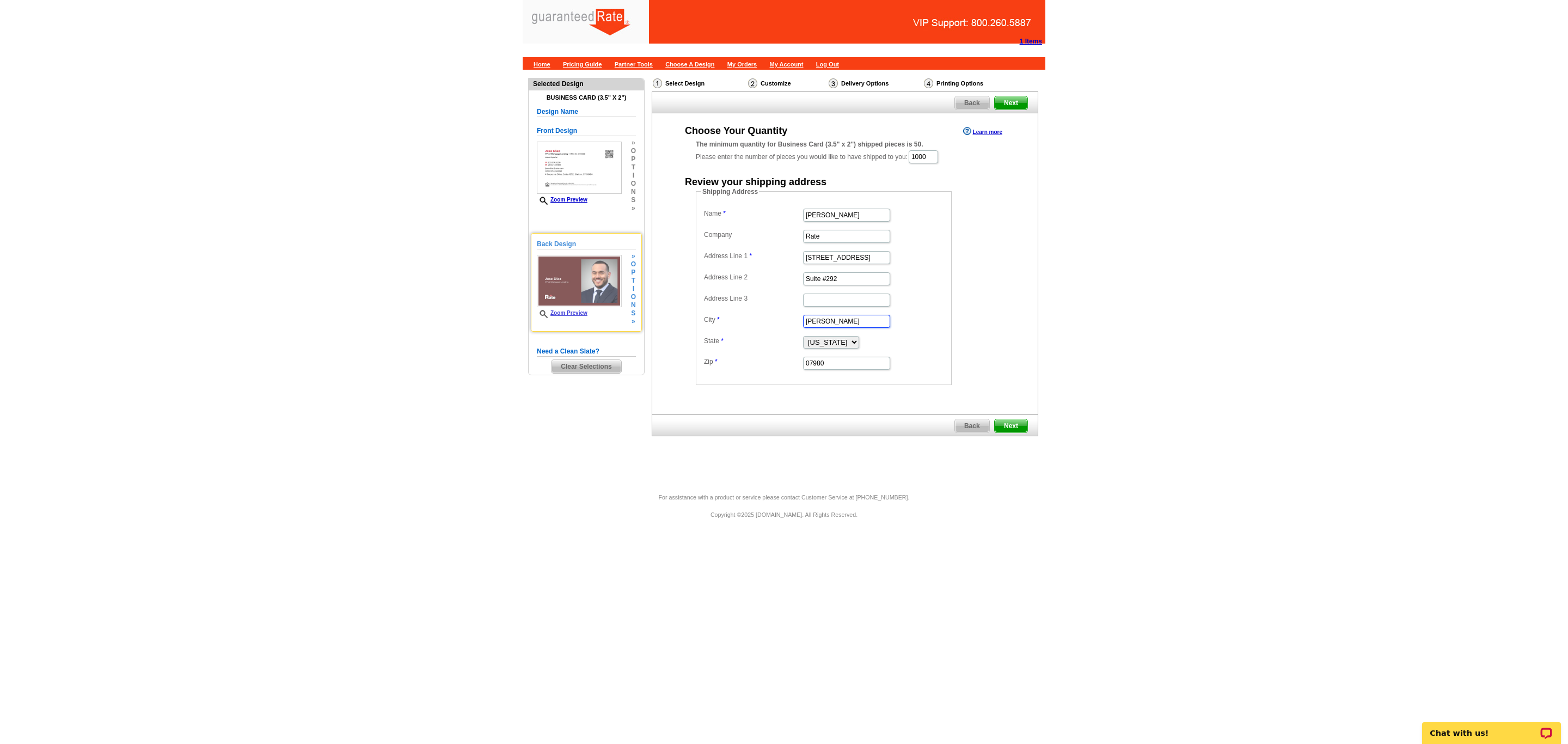
type input "[PERSON_NAME]"
click at [848, 345] on select "Alabama Alaska Arizona Arkansas California Colorado Connecticut District of Col…" at bounding box center [831, 342] width 56 height 13
select select "CT"
click at [803, 340] on select "Alabama Alaska Arizona Arkansas California Colorado Connecticut District of Col…" at bounding box center [831, 342] width 56 height 13
drag, startPoint x: 879, startPoint y: 363, endPoint x: 554, endPoint y: 373, distance: 325.2
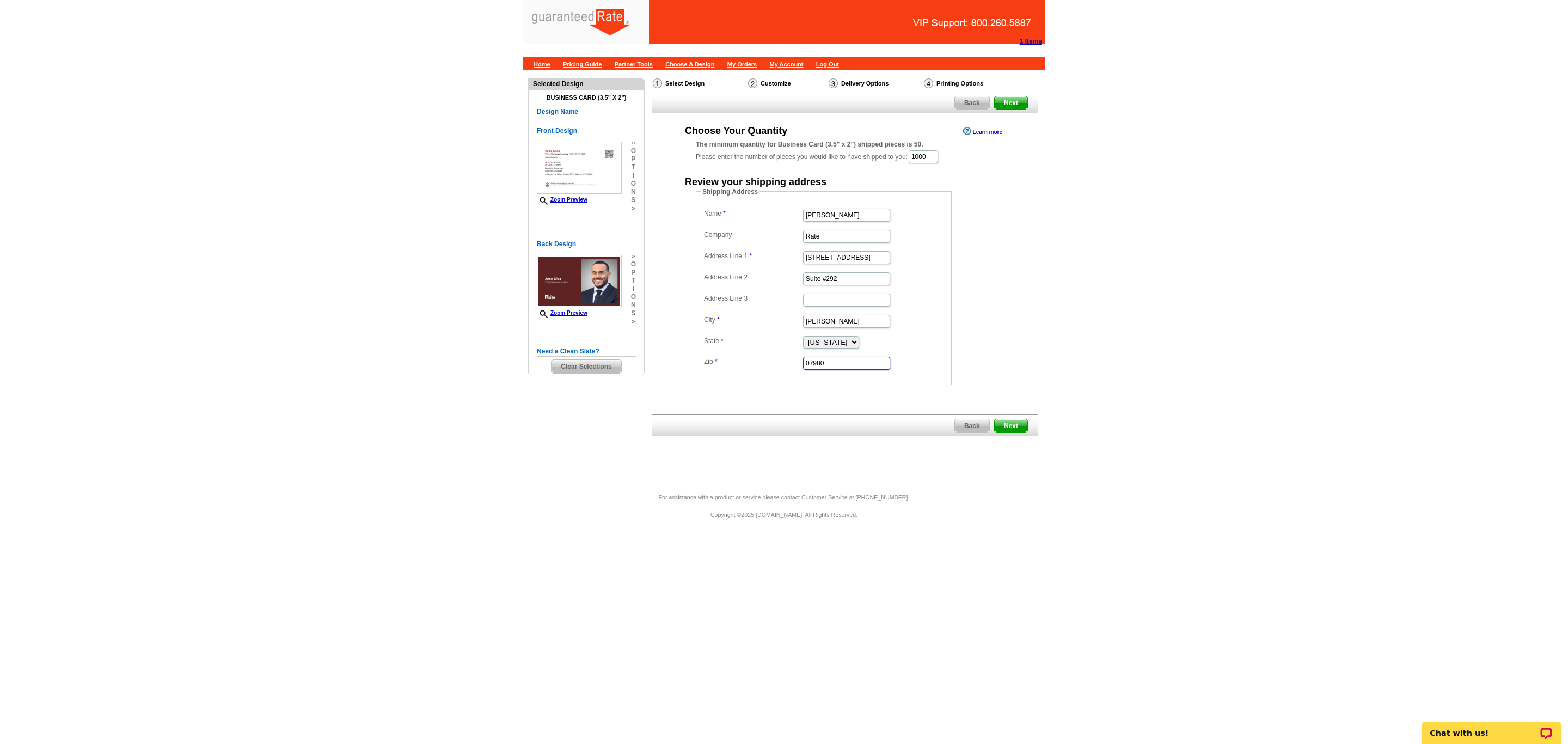
click at [554, 373] on div "Need Help? call 800-260-5887, chat with support, or have our designers make som…" at bounding box center [784, 276] width 523 height 413
paste input "06484"
type input "06484"
click at [1018, 280] on div "Choose Your Quantity Learn more The minimum quantity for Business Card (3.5" x …" at bounding box center [845, 254] width 385 height 261
click at [1017, 428] on span "Next" at bounding box center [1011, 426] width 33 height 13
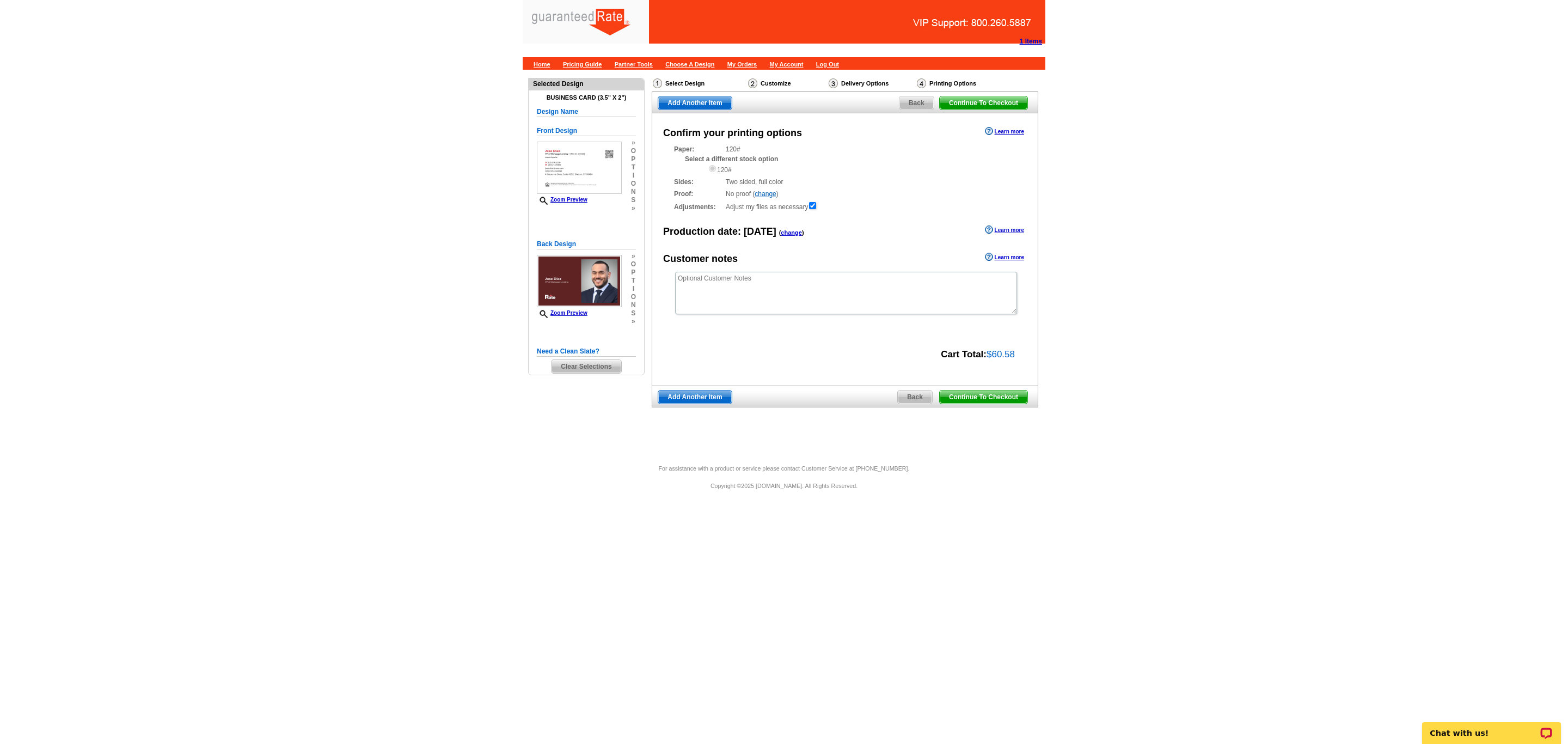
click at [1012, 402] on span "Continue To Checkout" at bounding box center [984, 396] width 88 height 13
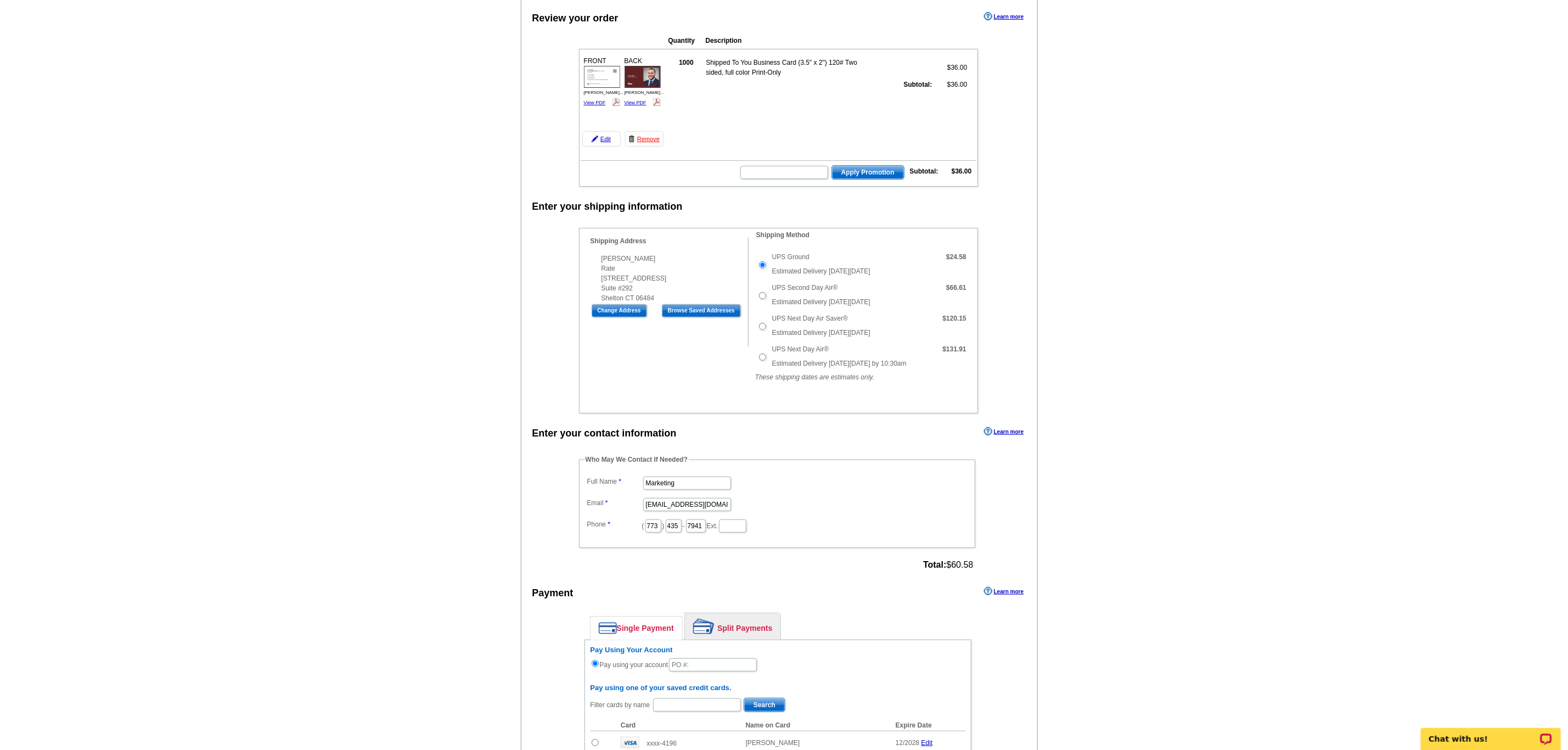
scroll to position [247, 0]
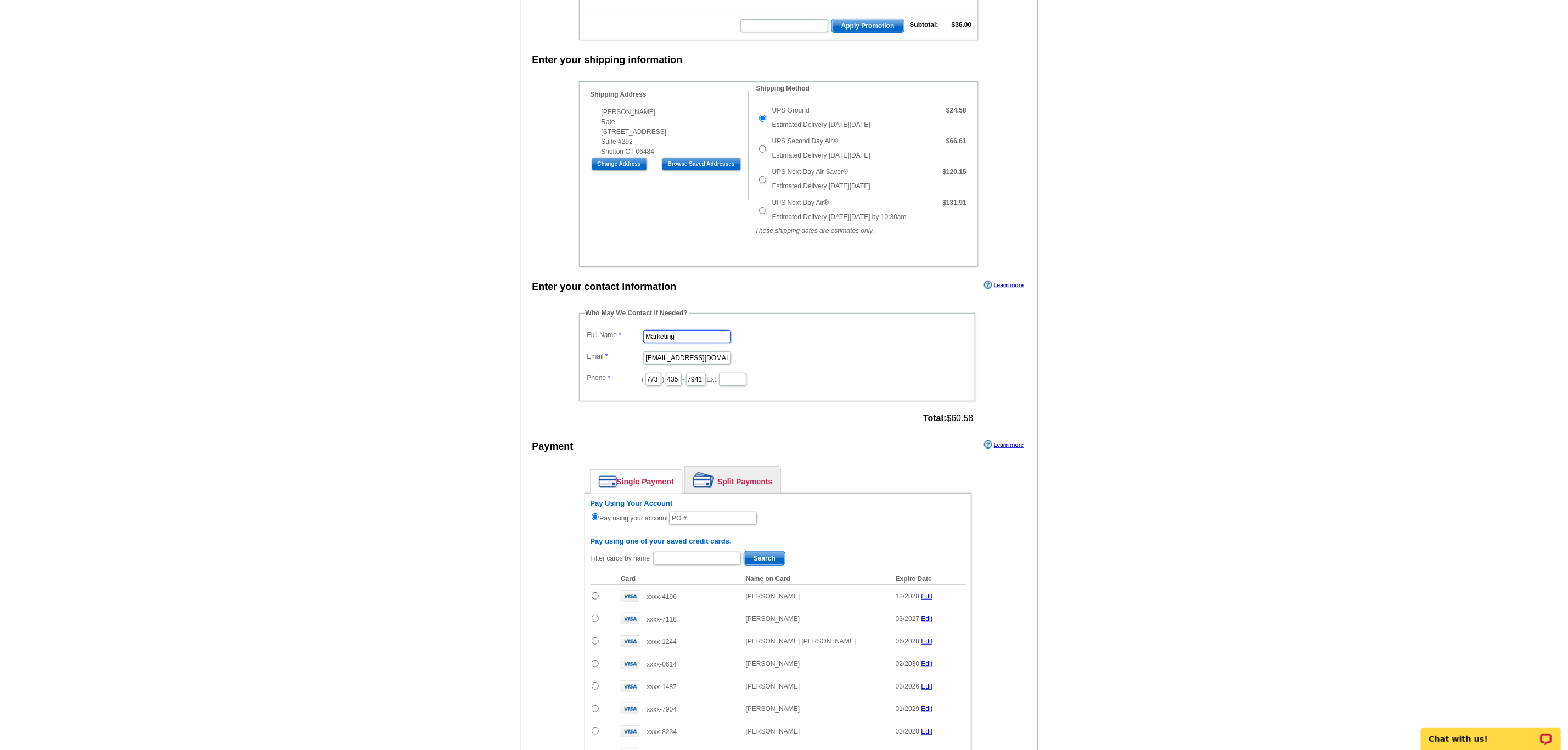
drag, startPoint x: 692, startPoint y: 353, endPoint x: 554, endPoint y: 341, distance: 138.5
click at [583, 351] on fieldset "Who May We Contact If Needed? Full Name Marketing Email [EMAIL_ADDRESS][DOMAIN_…" at bounding box center [778, 355] width 396 height 93
type input "[PERSON_NAME]"
type input "[PERSON_NAME][EMAIL_ADDRESS][PERSON_NAME][DOMAIN_NAME]"
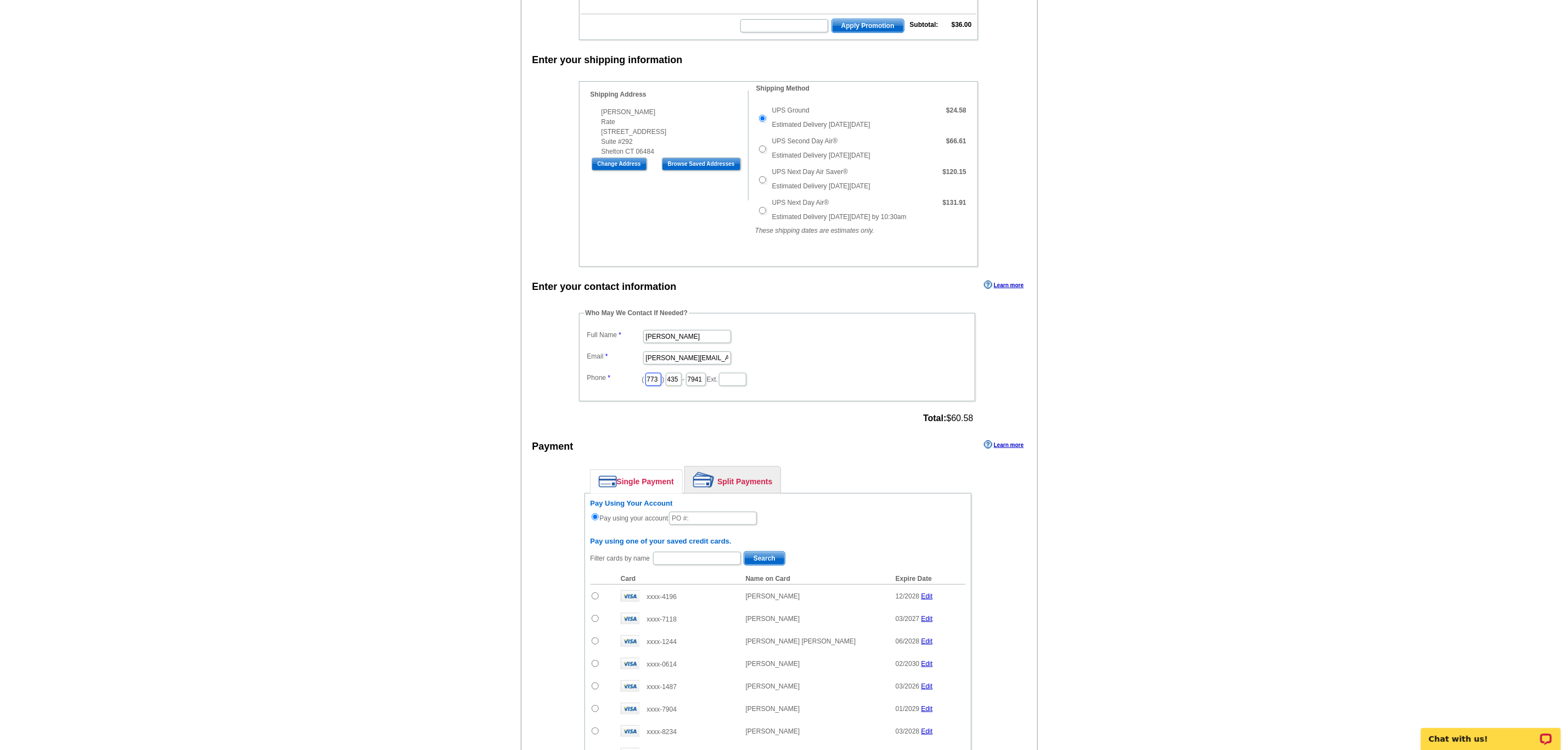
drag, startPoint x: 660, startPoint y: 393, endPoint x: 555, endPoint y: 389, distance: 105.1
click at [555, 389] on div "Enter your contact information Learn more Who May We Contact If Needed? Full Na…" at bounding box center [780, 612] width 517 height 668
type input "312"
type input "509"
type input "4245"
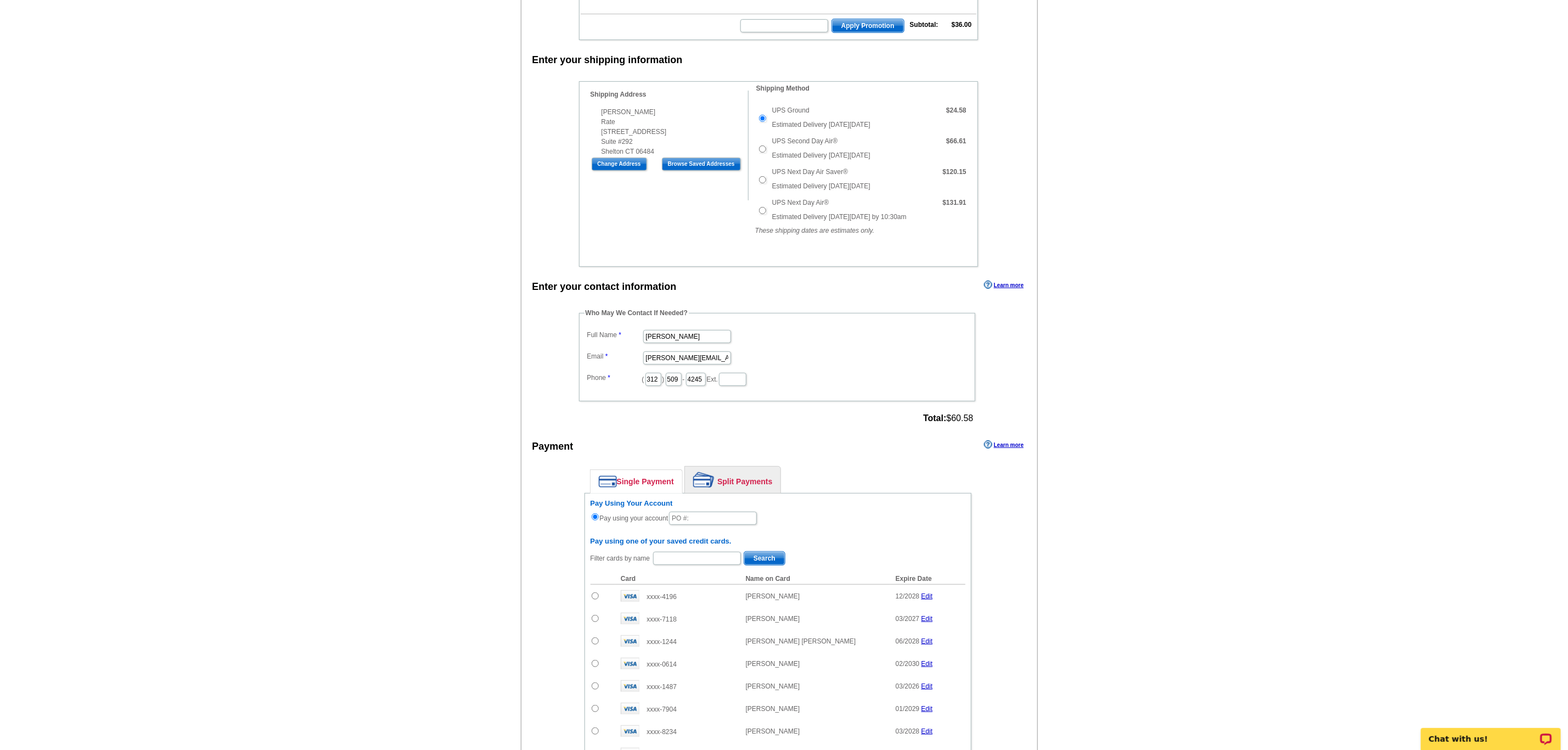
click at [564, 387] on div "Who May We Contact If Needed? Full Name [PERSON_NAME] Email [PERSON_NAME][EMAIL…" at bounding box center [778, 367] width 442 height 118
click at [715, 525] on input "text" at bounding box center [713, 518] width 88 height 13
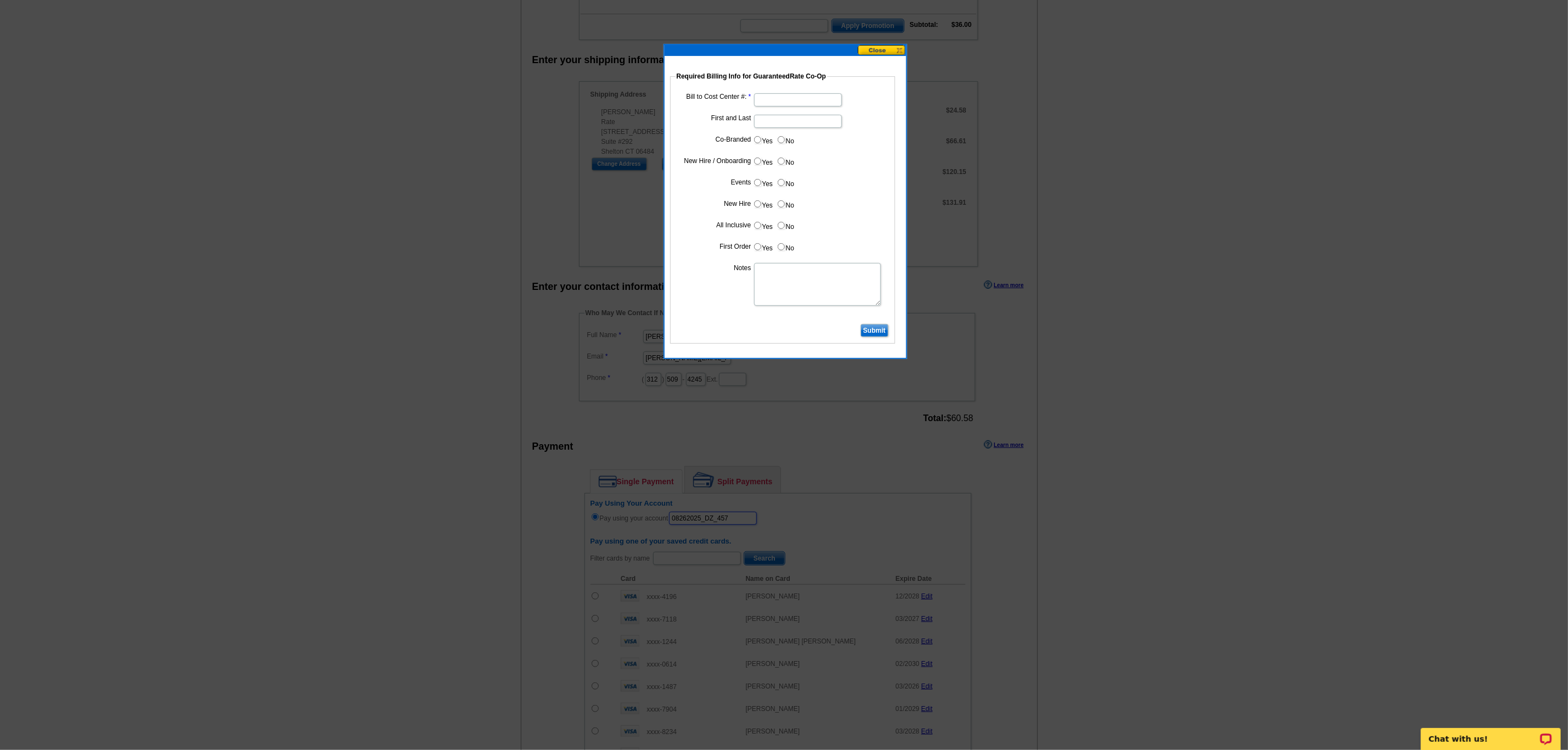
type input "08262025_DZ_457"
click at [782, 101] on input "Bill to Cost Center #:" at bounding box center [798, 99] width 88 height 13
type input "1596"
type input "[PERSON_NAME]"
click at [825, 161] on dd "Yes No" at bounding box center [782, 163] width 214 height 17
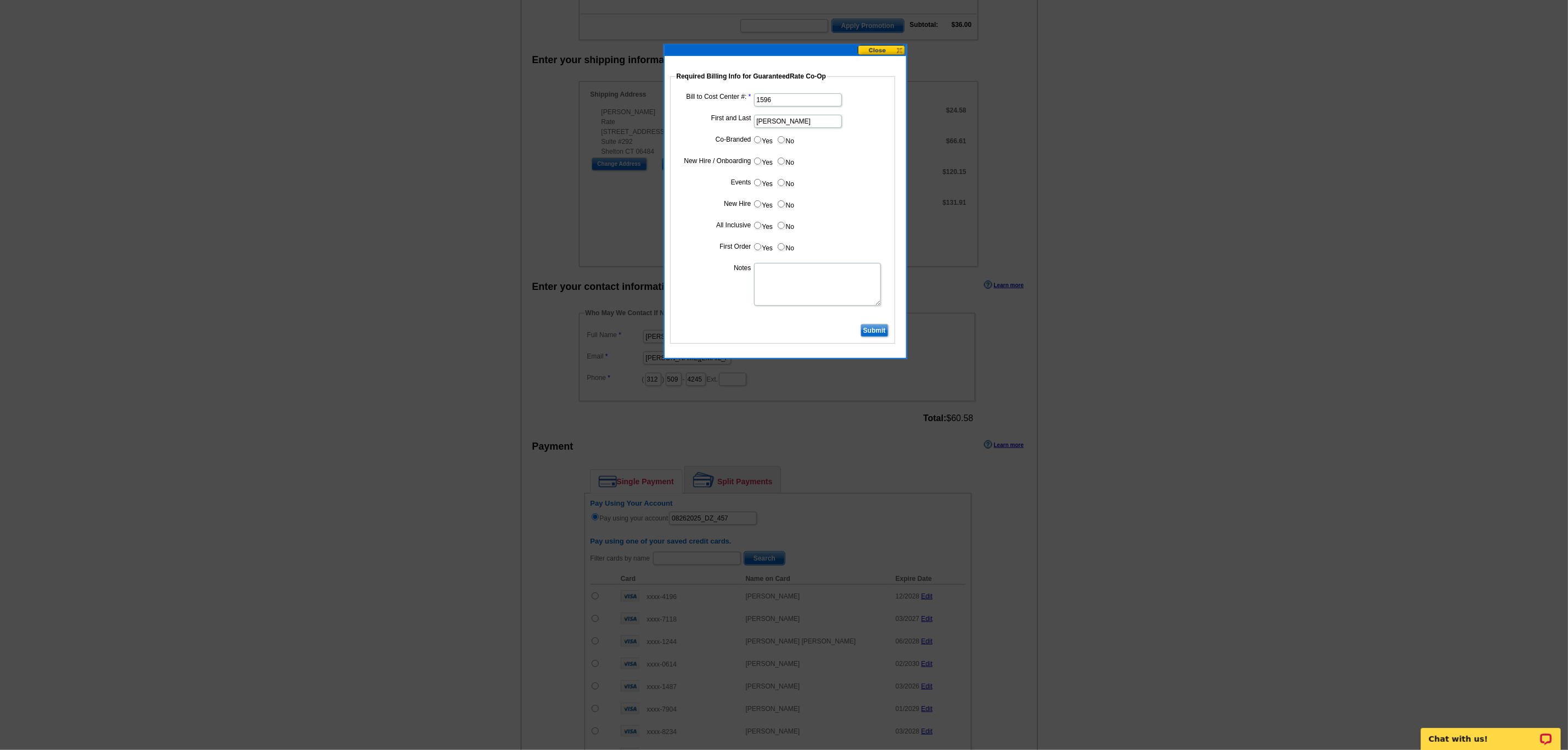
click at [781, 140] on input "No" at bounding box center [781, 140] width 7 height 7
radio input "true"
click at [754, 160] on input "Yes" at bounding box center [758, 161] width 7 height 7
radio input "true"
click at [781, 185] on input "No" at bounding box center [781, 183] width 7 height 7
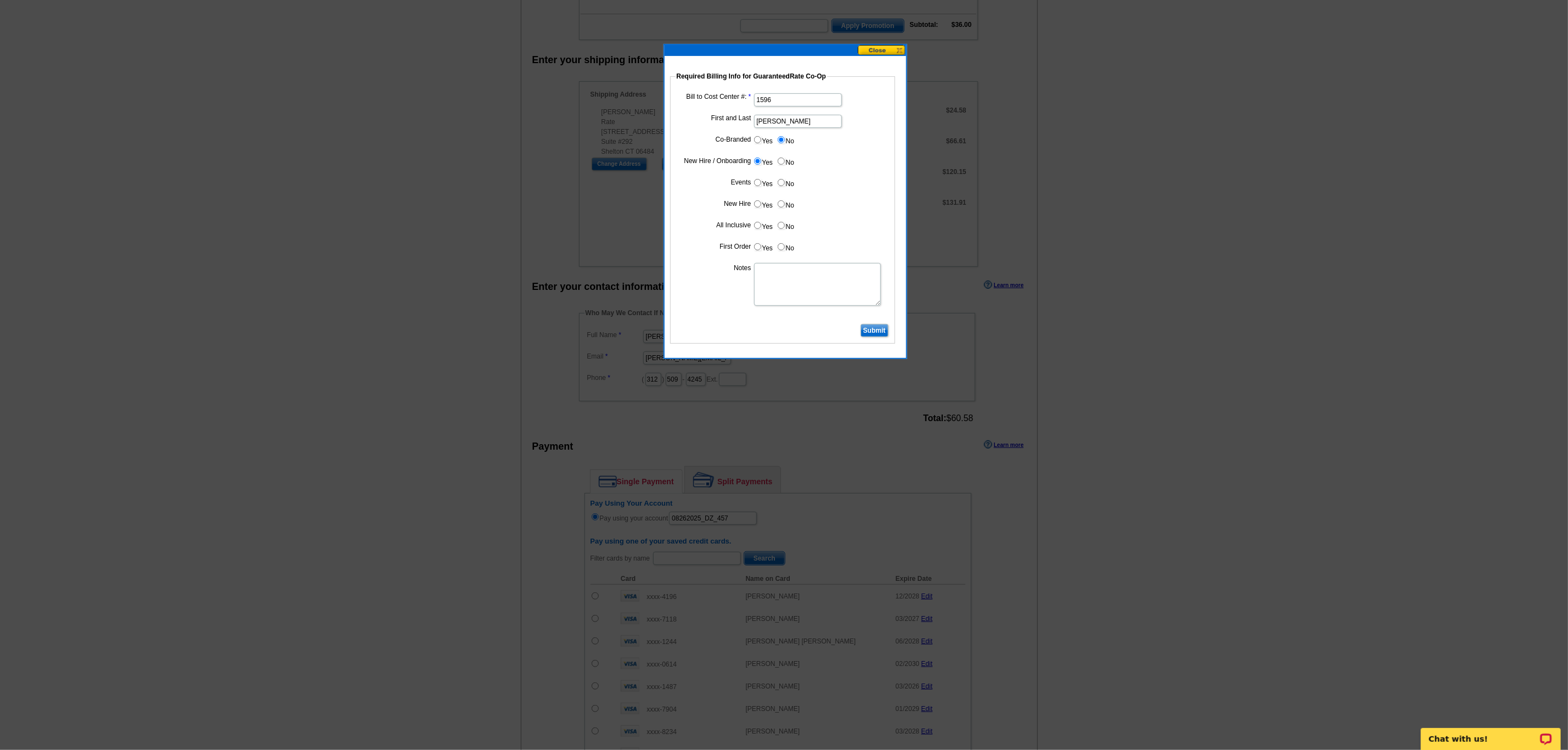
radio input "true"
click at [751, 204] on label "New Hire" at bounding box center [715, 204] width 73 height 10
click at [755, 207] on input "Yes" at bounding box center [758, 204] width 7 height 7
radio input "true"
click at [758, 225] on input "Yes" at bounding box center [758, 225] width 7 height 7
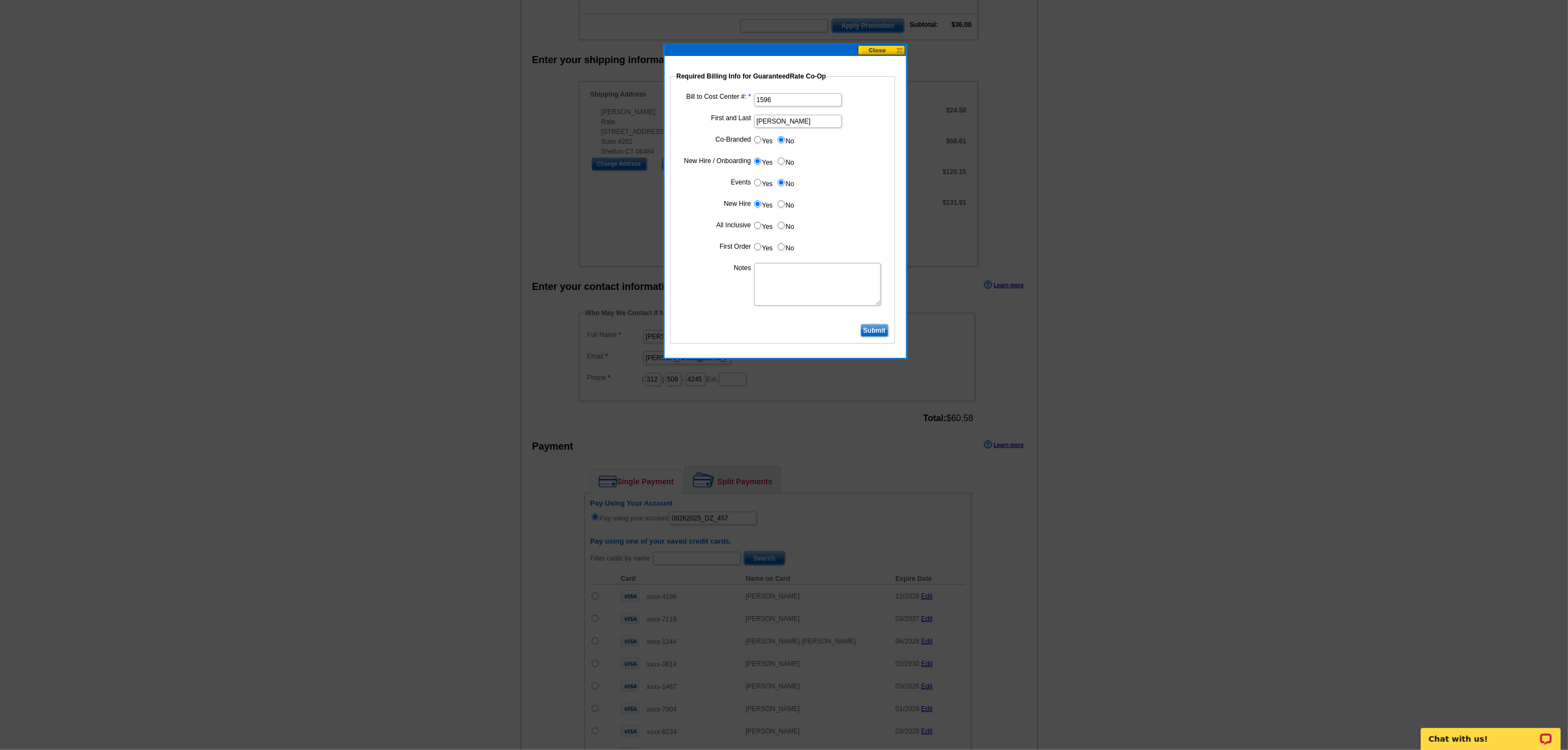
radio input "true"
click at [762, 250] on label "Yes" at bounding box center [763, 247] width 20 height 13
click at [762, 250] on input "Yes" at bounding box center [758, 247] width 7 height 7
radio input "true"
click at [807, 290] on textarea "Notes" at bounding box center [817, 284] width 127 height 43
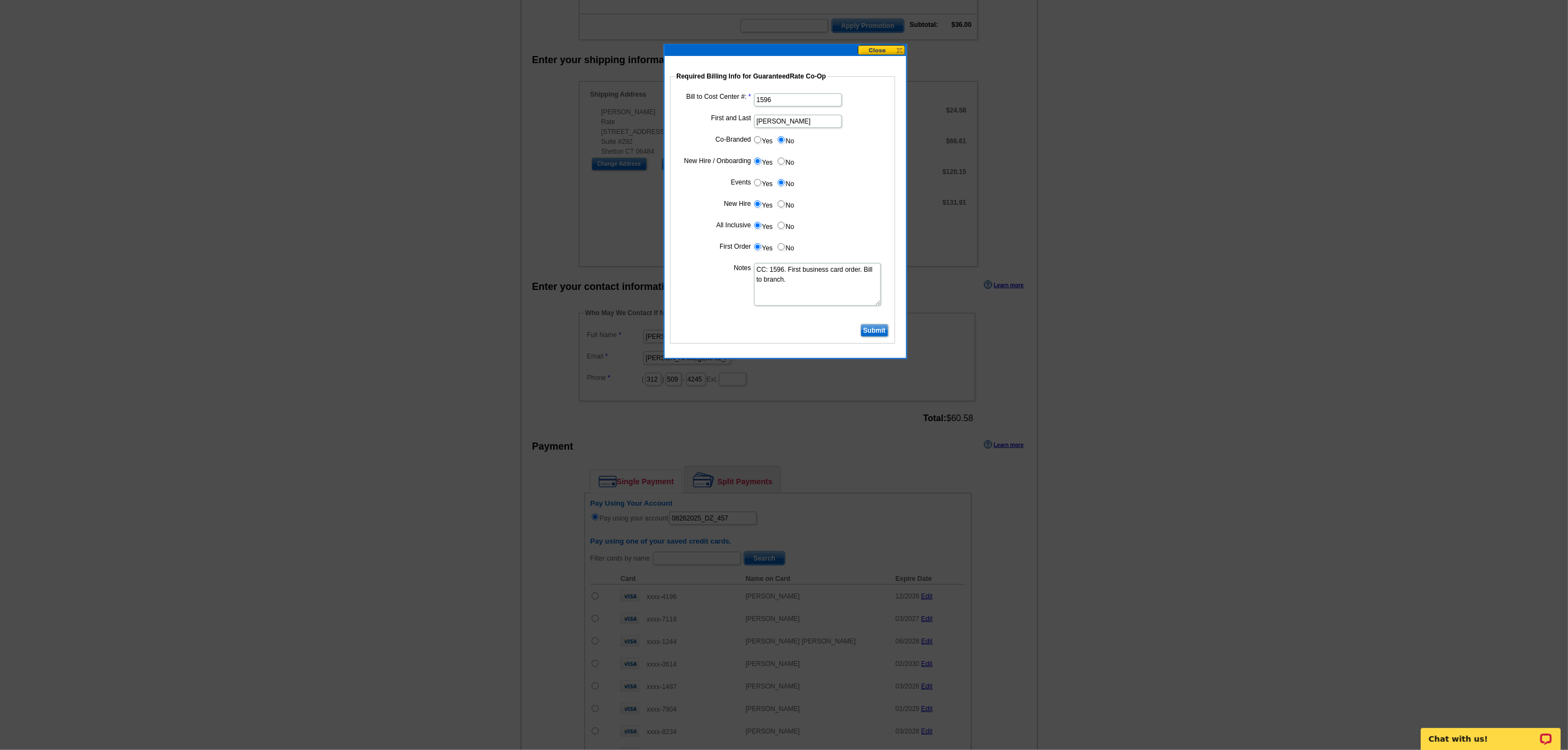
type textarea "CC: 1596. First business card order. Bill to branch."
click at [875, 328] on input "Submit" at bounding box center [875, 330] width 28 height 13
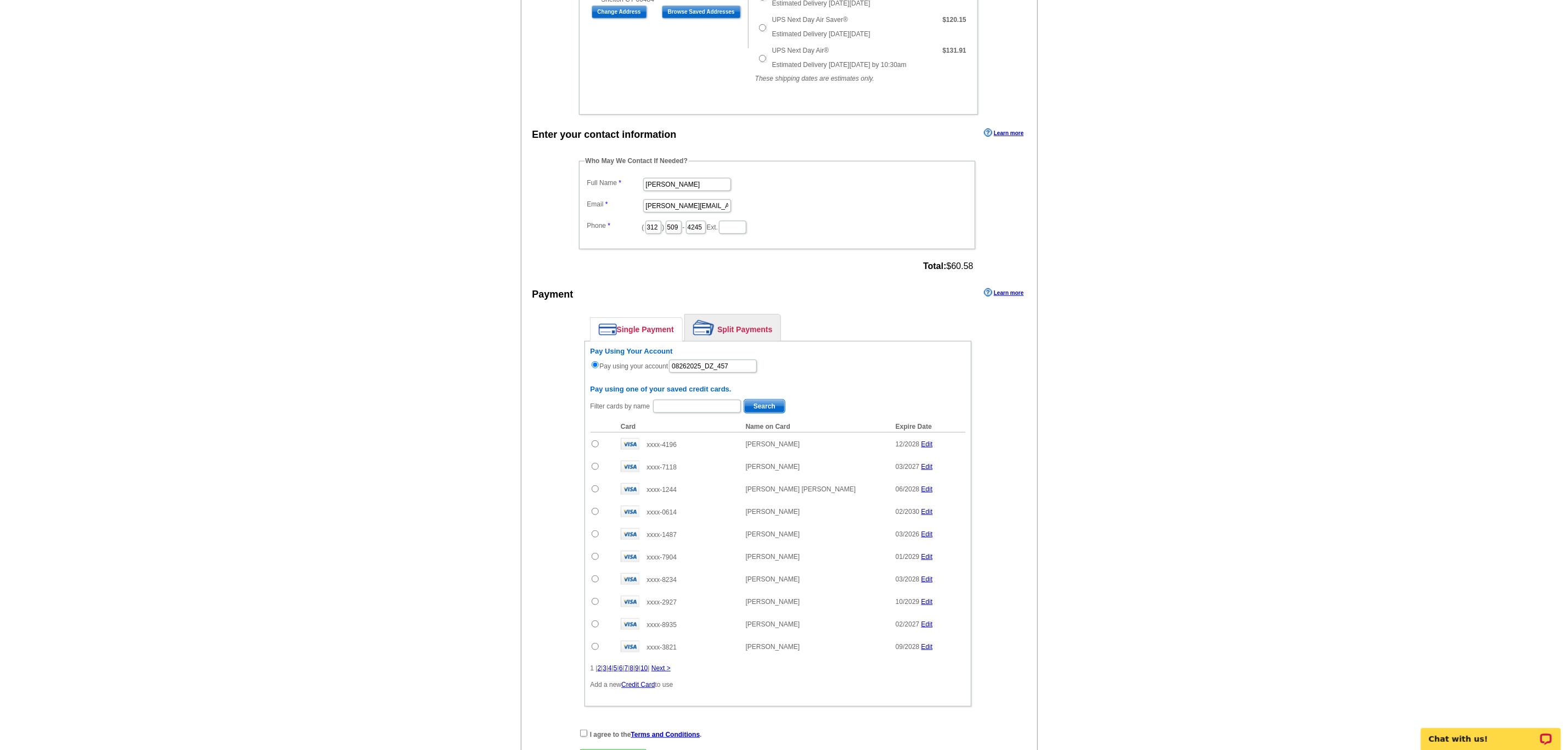
scroll to position [557, 0]
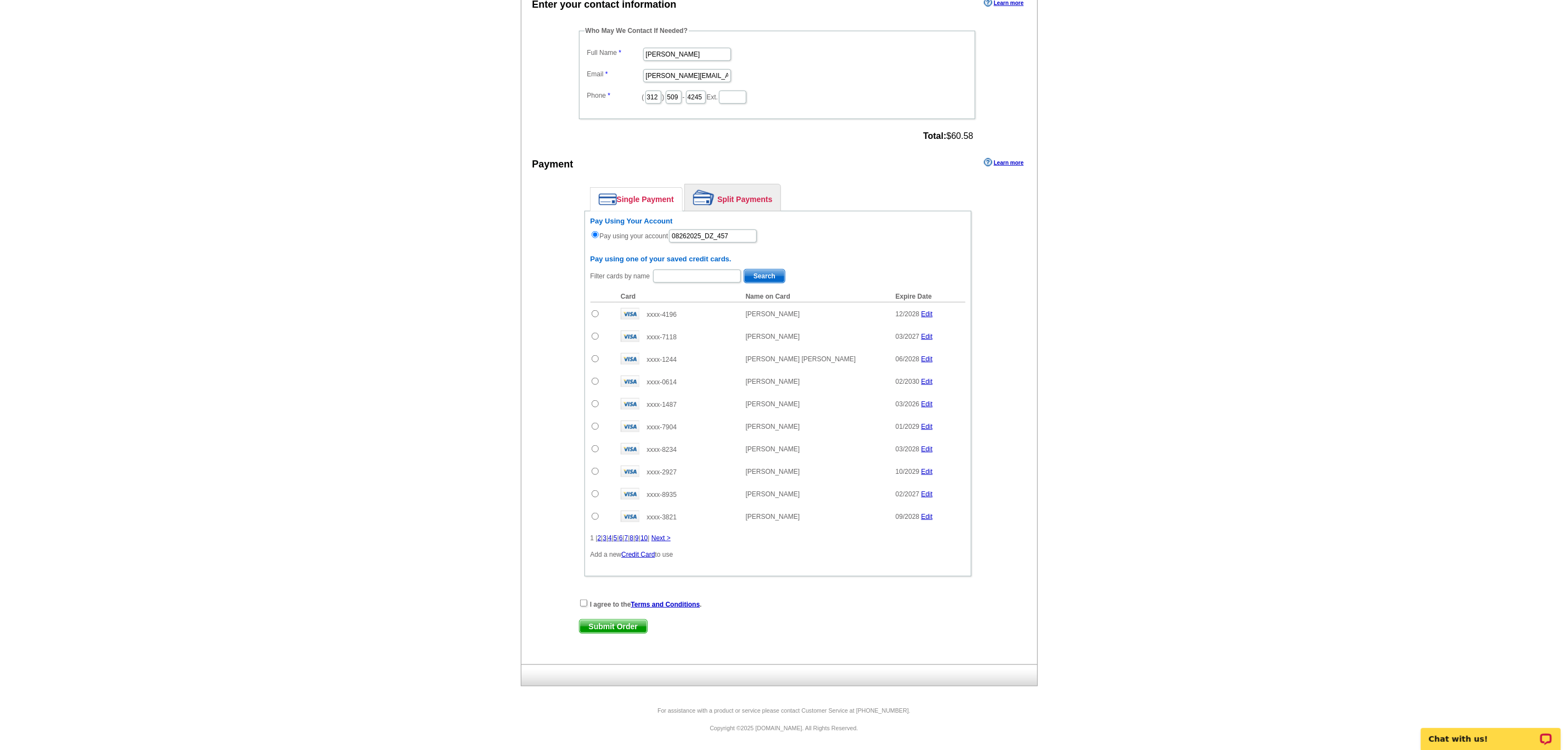
click at [588, 598] on div "I agree to the Terms and Conditions ." at bounding box center [778, 604] width 398 height 11
click at [585, 600] on input "checkbox" at bounding box center [584, 603] width 7 height 7
checkbox input "true"
click at [628, 631] on span "Submit Order" at bounding box center [614, 626] width 68 height 13
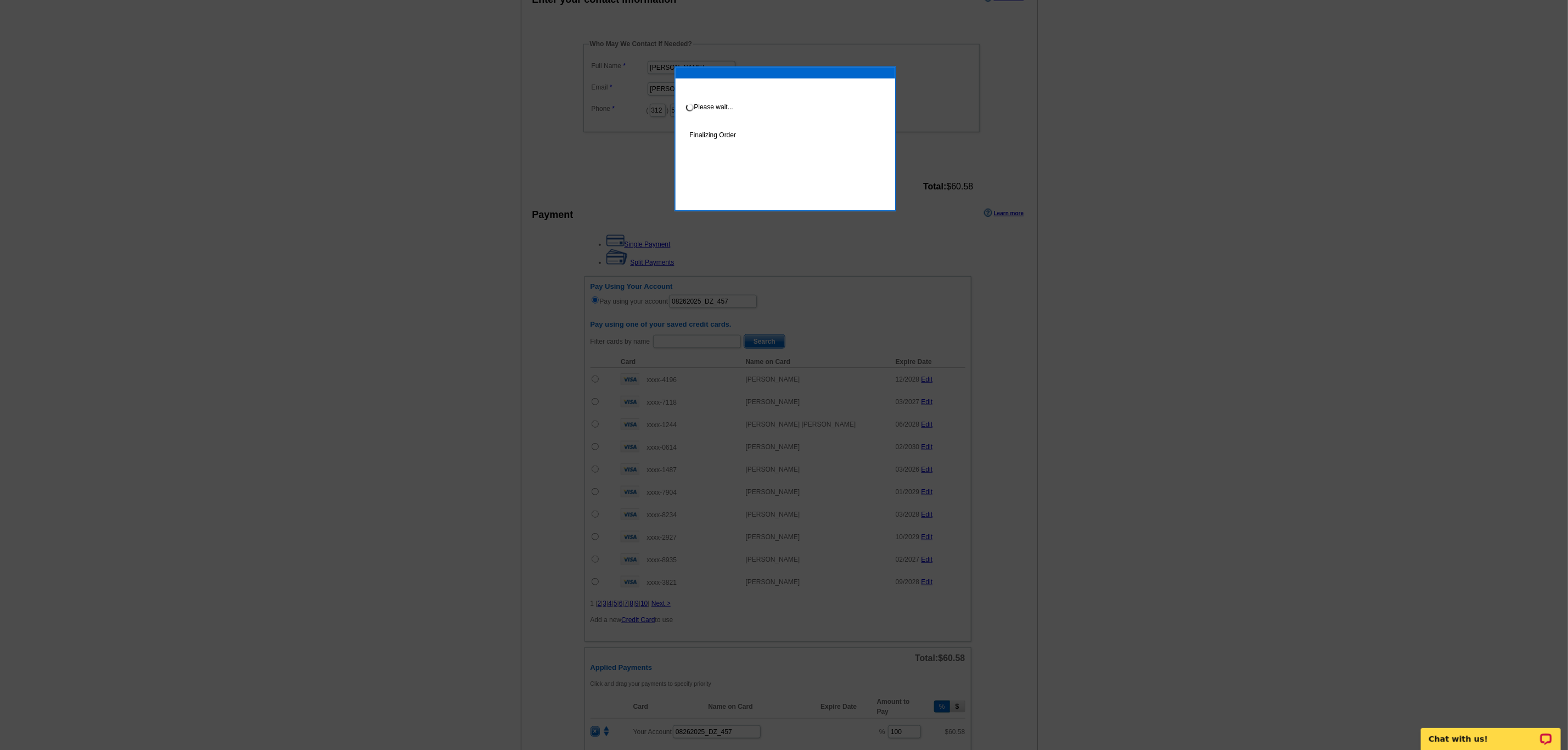
scroll to position [576, 0]
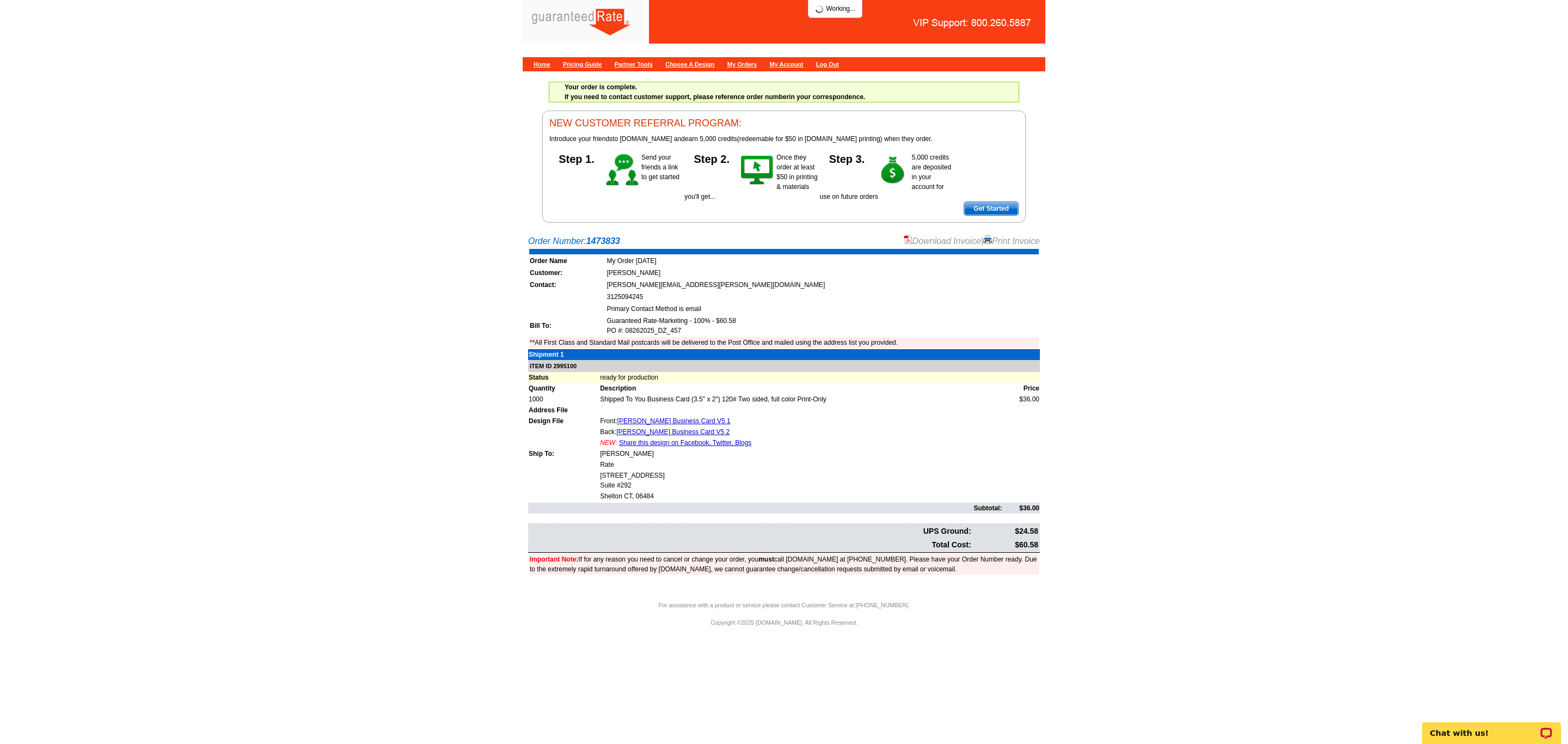
click at [936, 242] on link "Download Invoice" at bounding box center [942, 240] width 77 height 9
drag, startPoint x: 627, startPoint y: 244, endPoint x: 530, endPoint y: 247, distance: 97.0
click at [530, 247] on div "Order Number: 1473833 Download Invoice | Print Invoice" at bounding box center [784, 241] width 512 height 13
copy div "Order Number: 1473833"
